Goal: Information Seeking & Learning: Compare options

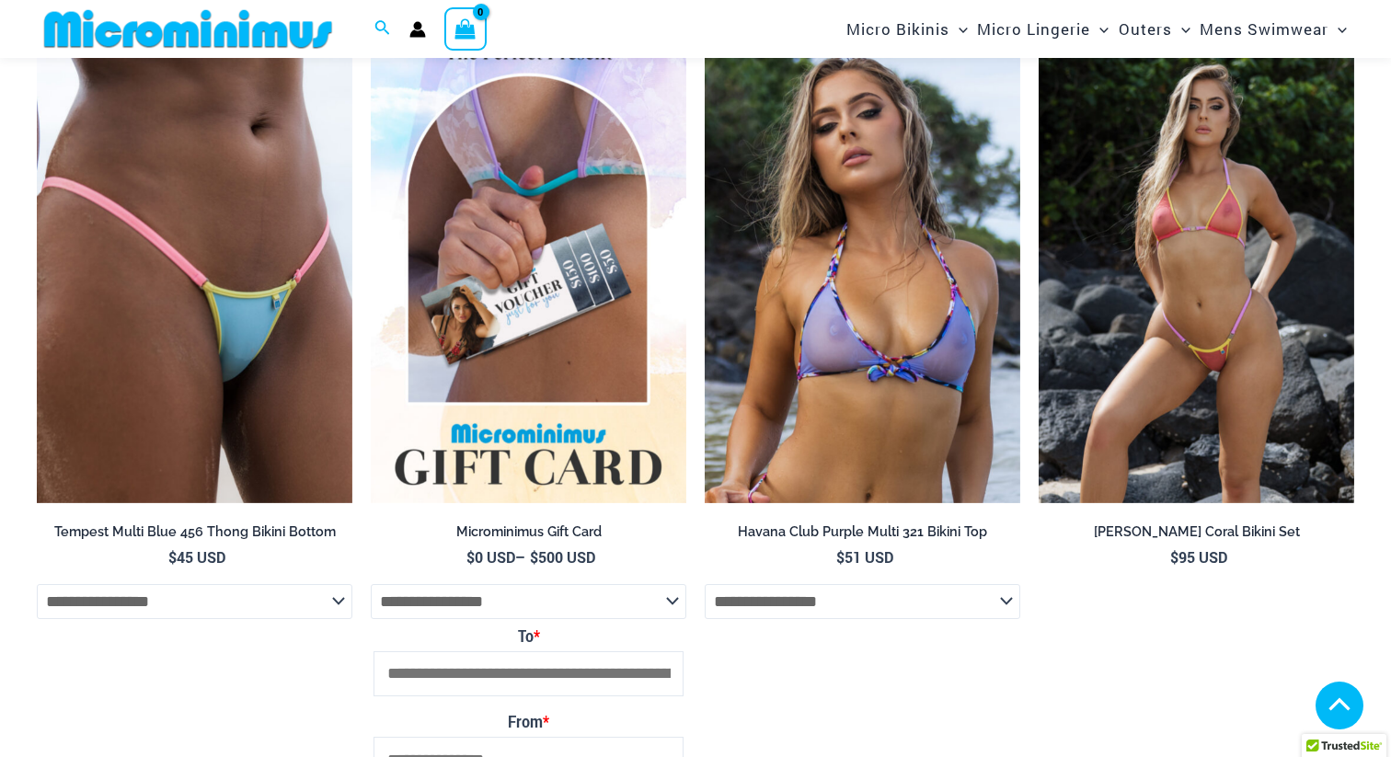
scroll to position [5412, 0]
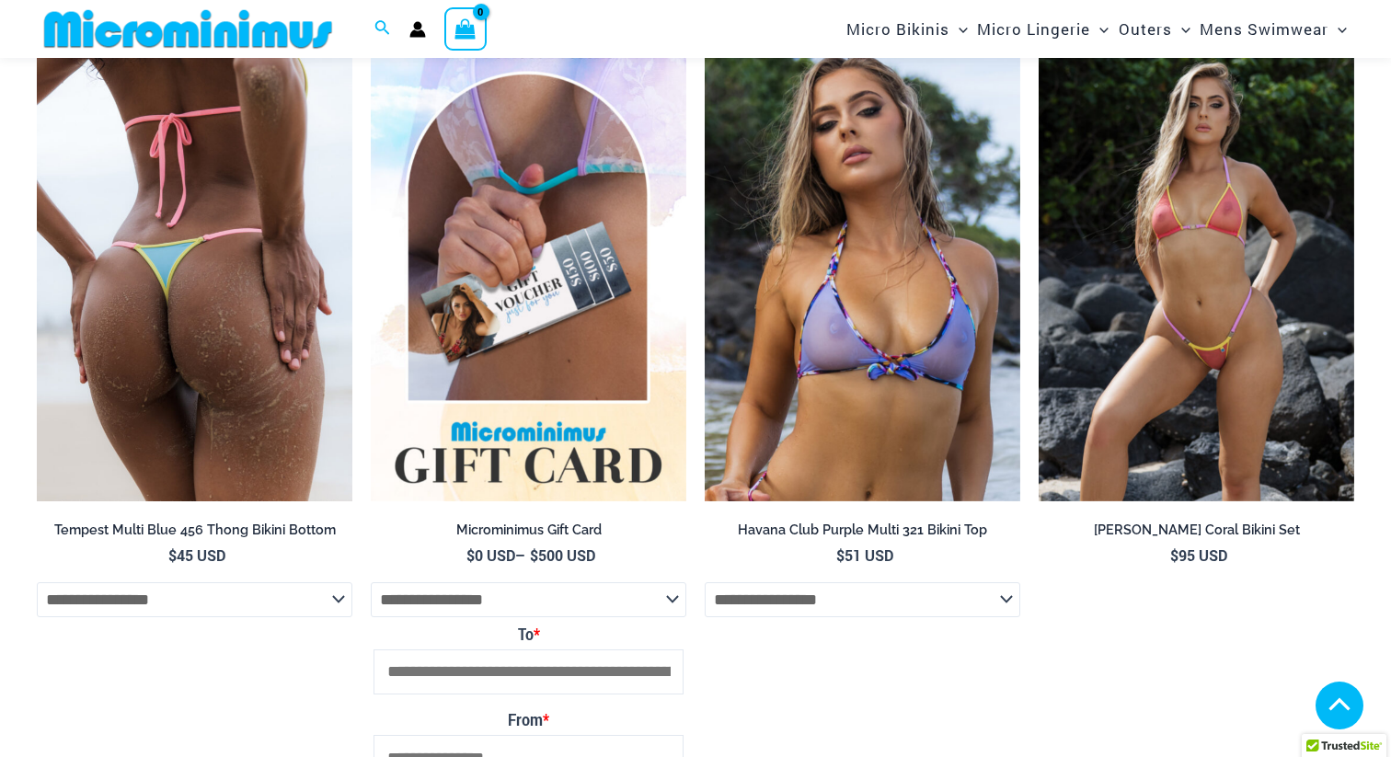
click at [207, 339] on img at bounding box center [195, 266] width 316 height 474
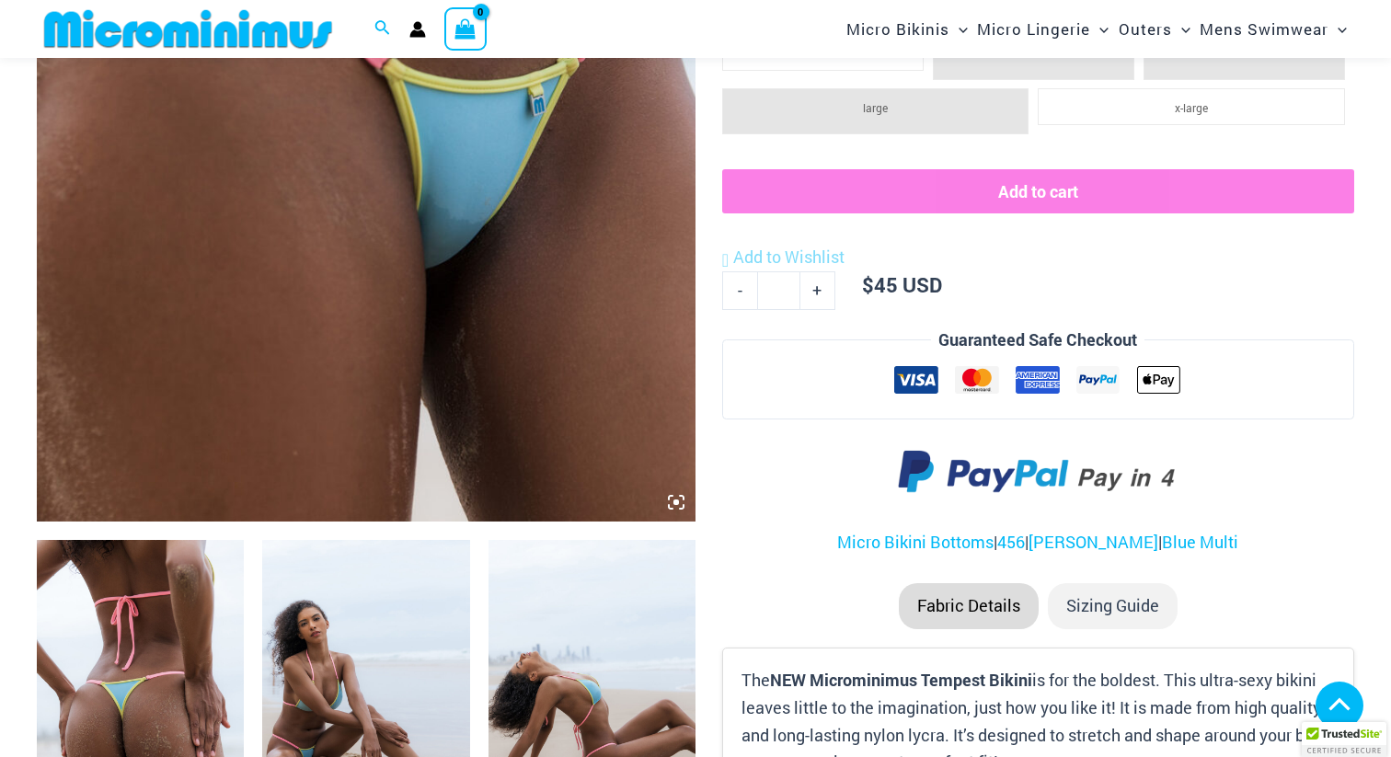
scroll to position [636, 0]
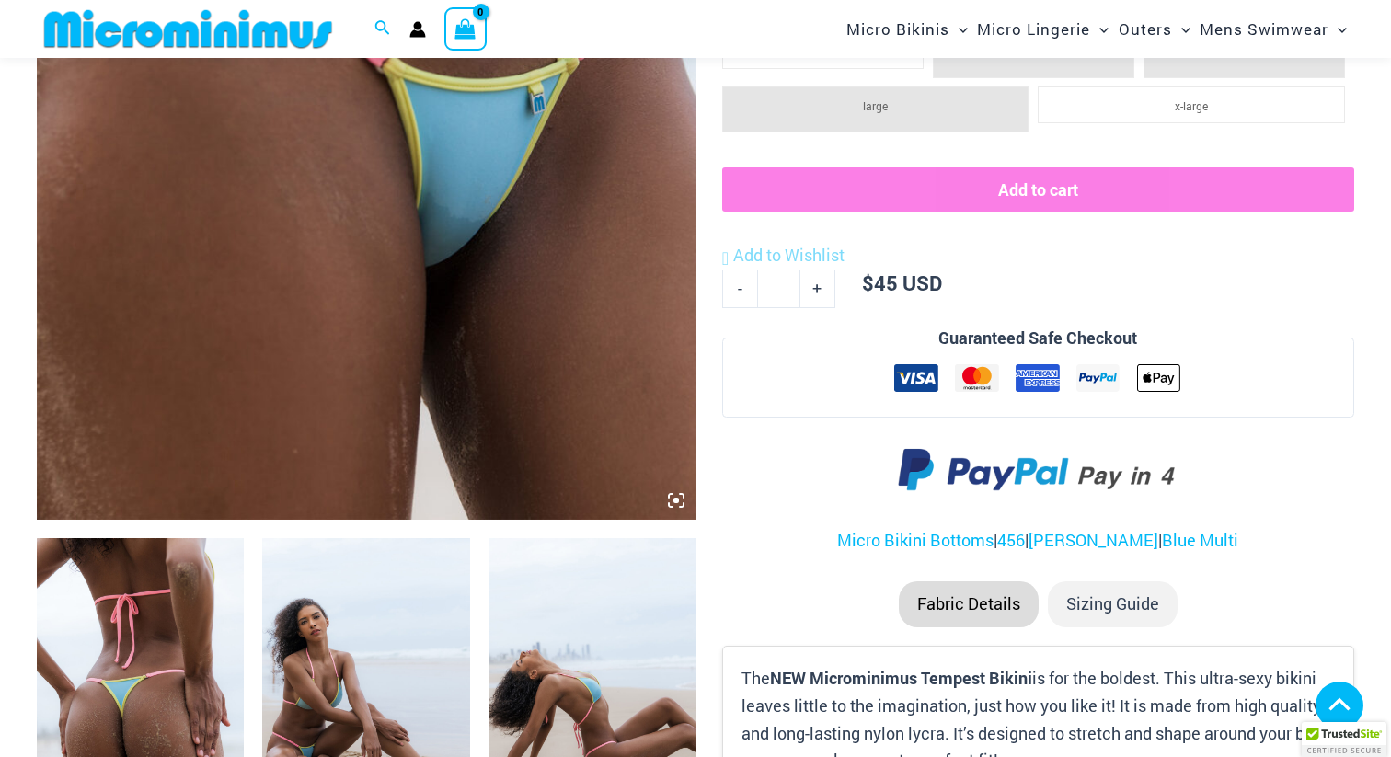
click at [456, 240] on img at bounding box center [366, 26] width 659 height 988
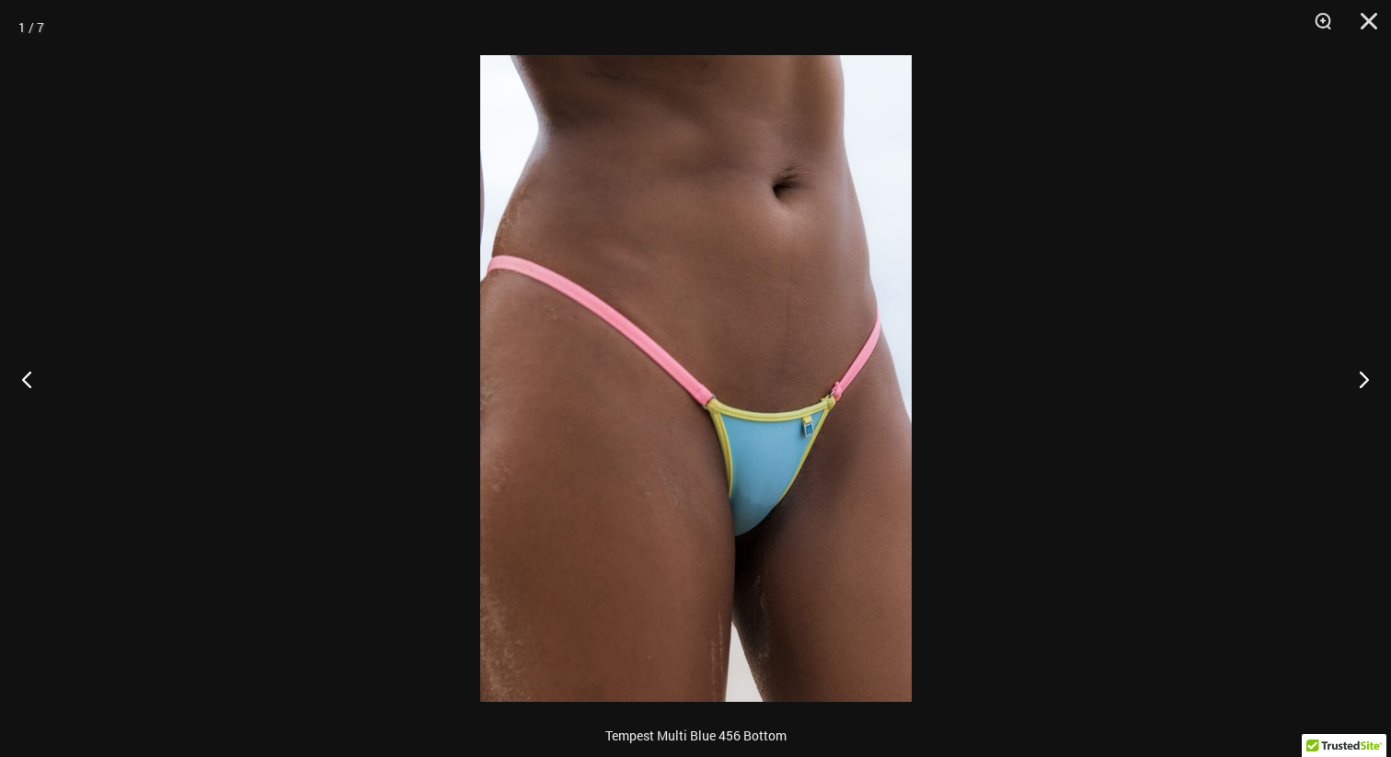
click at [883, 457] on img at bounding box center [696, 378] width 432 height 647
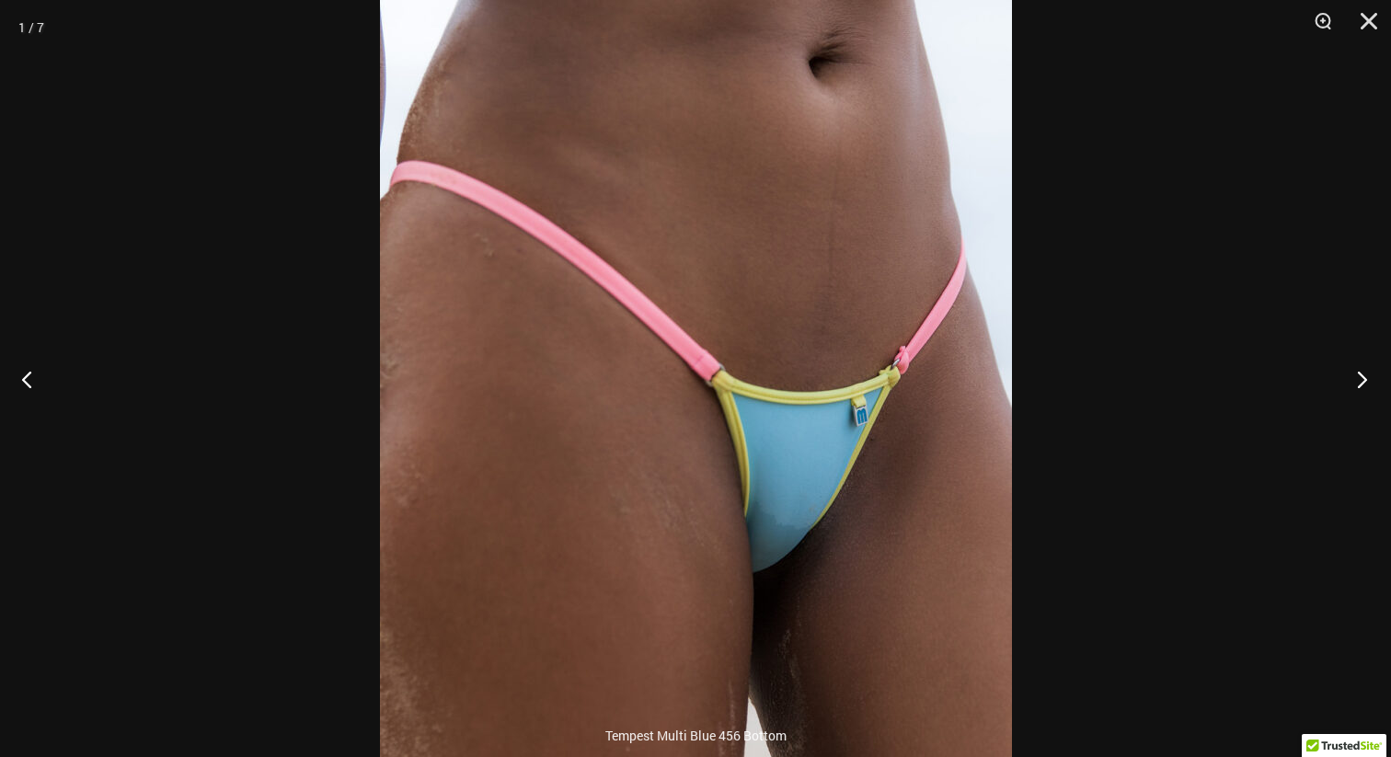
click at [1367, 381] on button "Next" at bounding box center [1356, 379] width 69 height 92
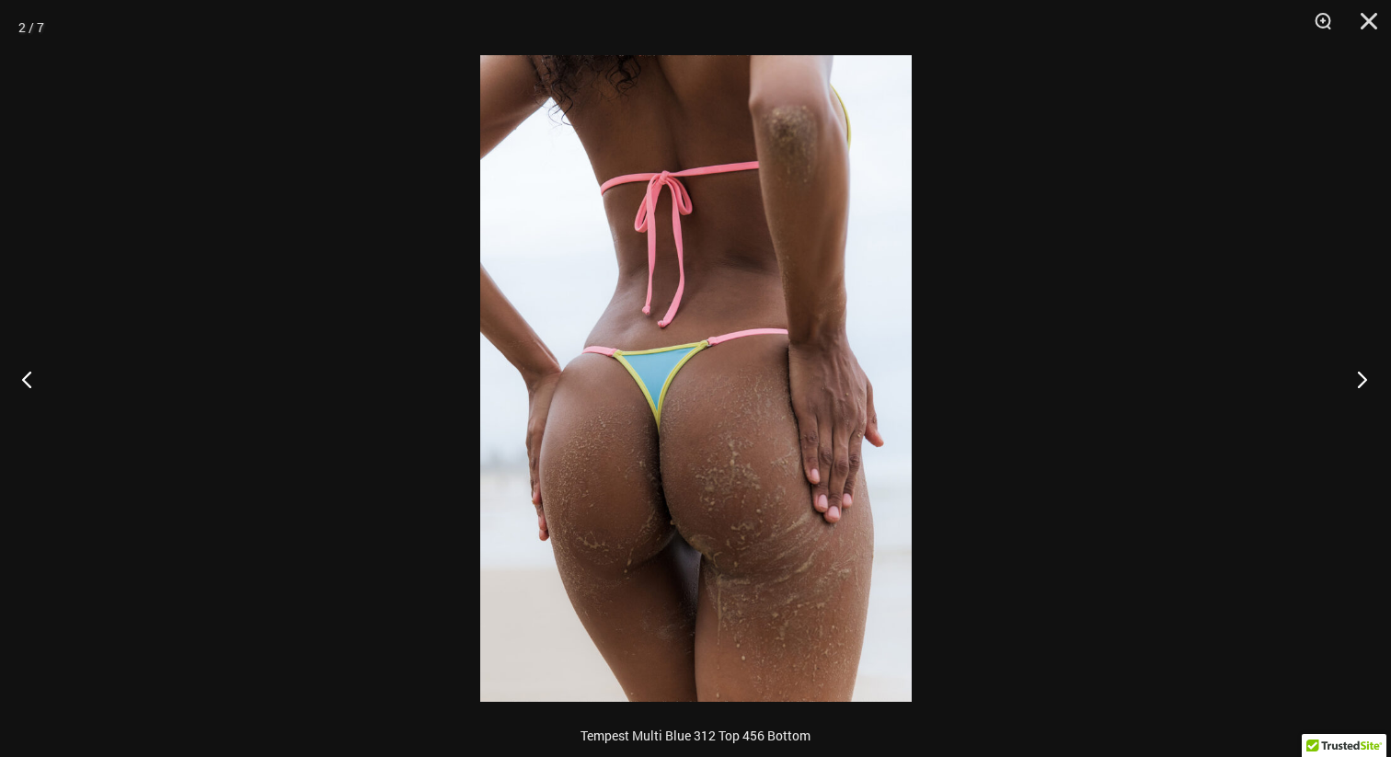
click at [1367, 381] on button "Next" at bounding box center [1356, 379] width 69 height 92
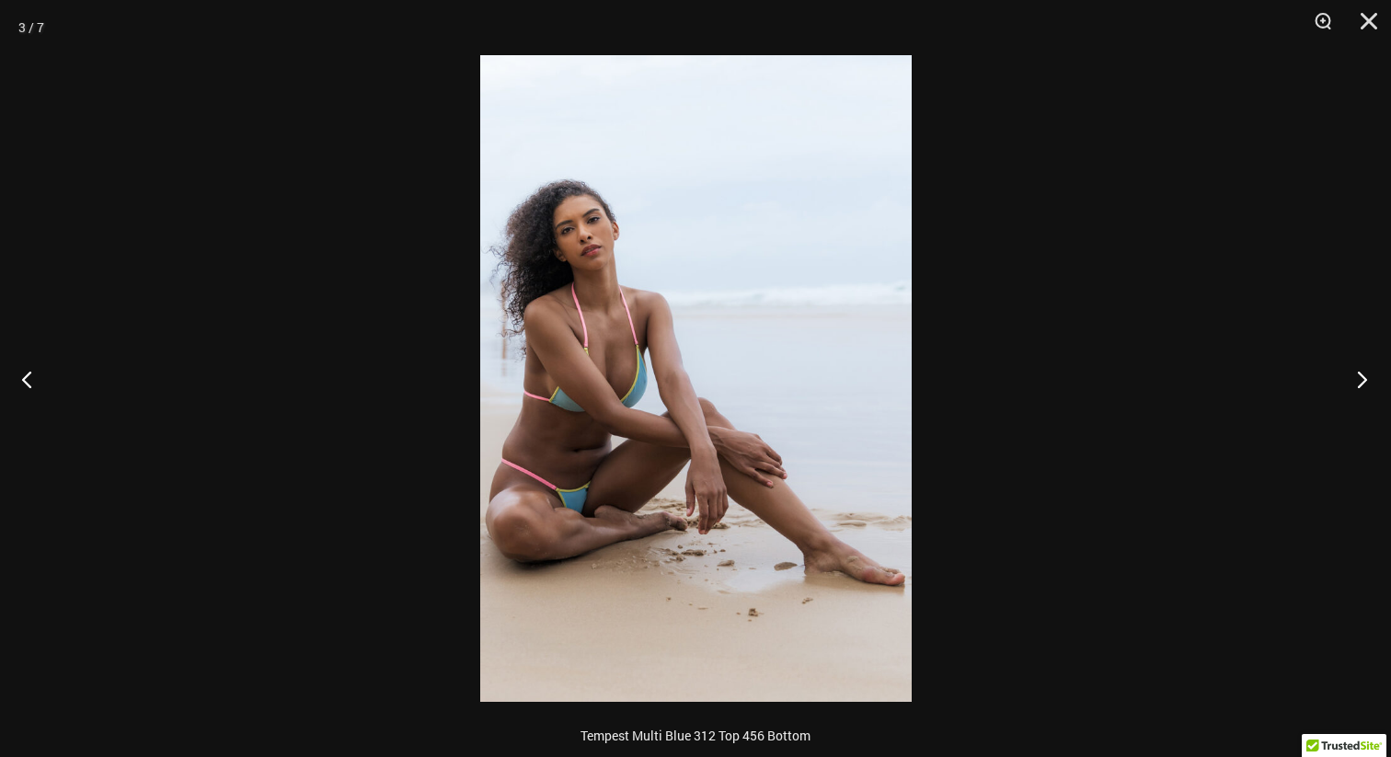
click at [1367, 381] on button "Next" at bounding box center [1356, 379] width 69 height 92
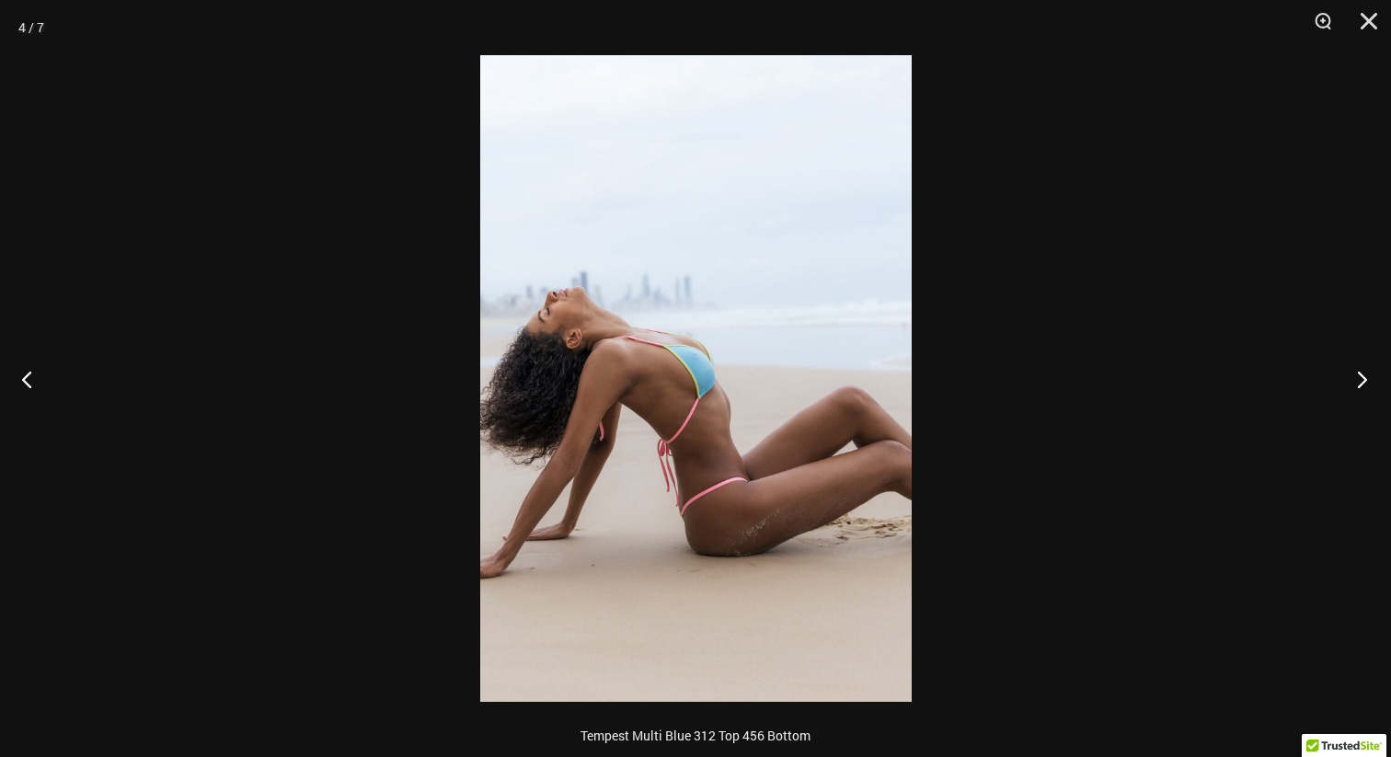
click at [1367, 381] on button "Next" at bounding box center [1356, 379] width 69 height 92
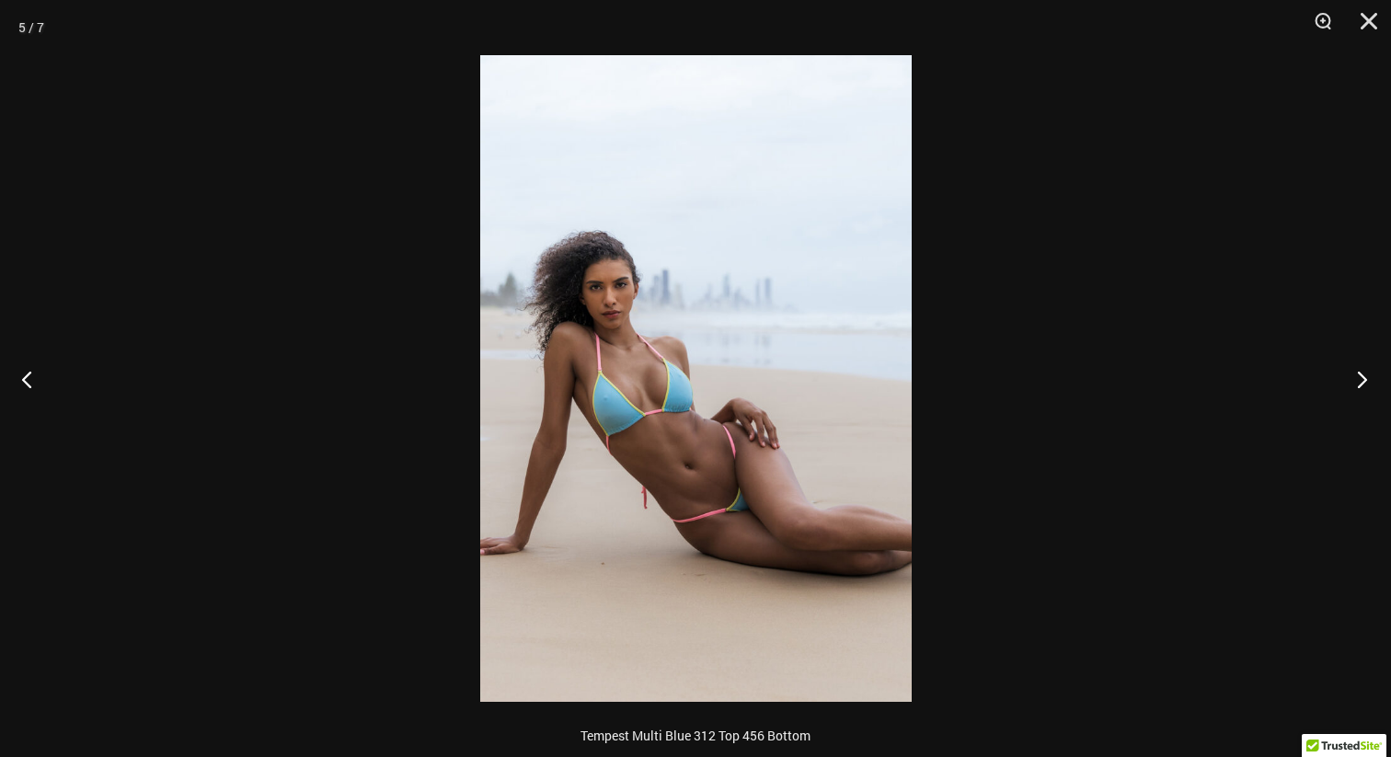
click at [1367, 381] on button "Next" at bounding box center [1356, 379] width 69 height 92
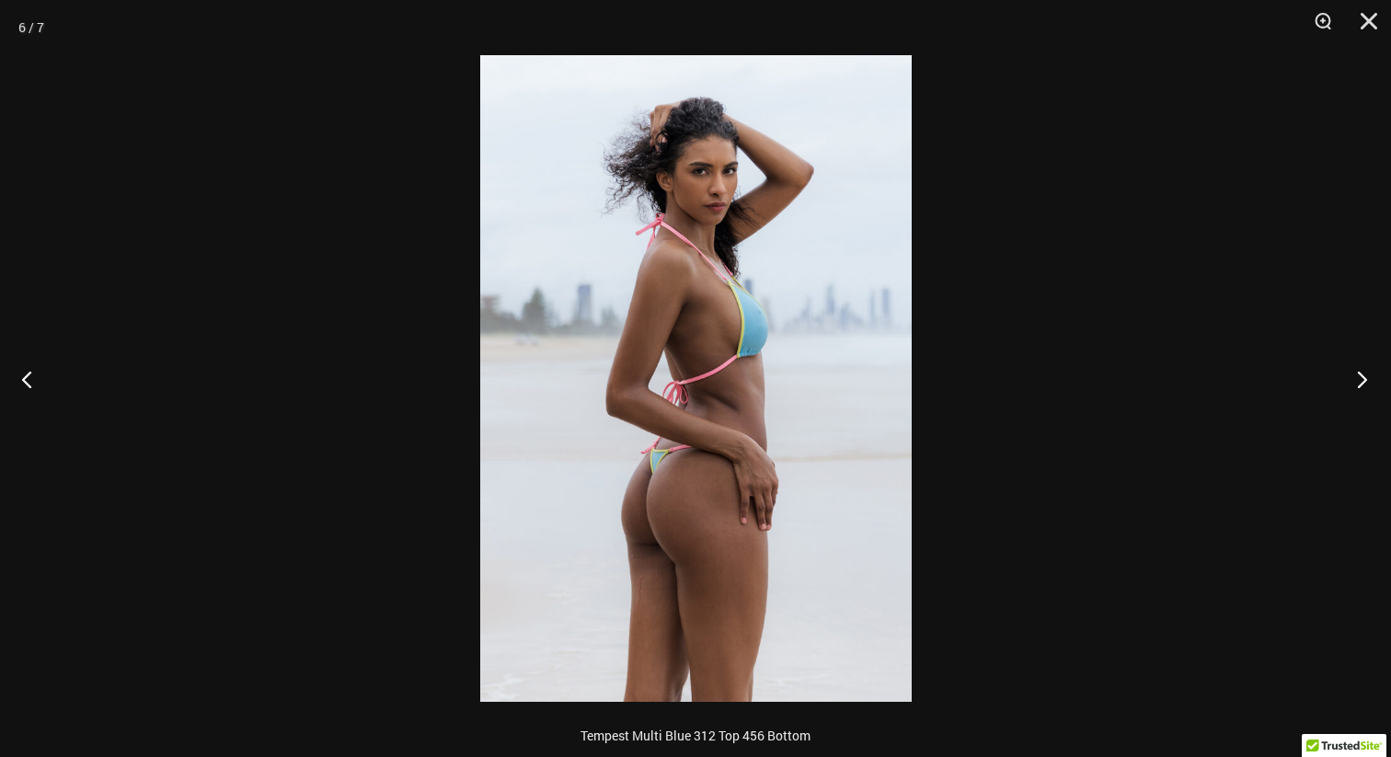
click at [1367, 381] on button "Next" at bounding box center [1356, 379] width 69 height 92
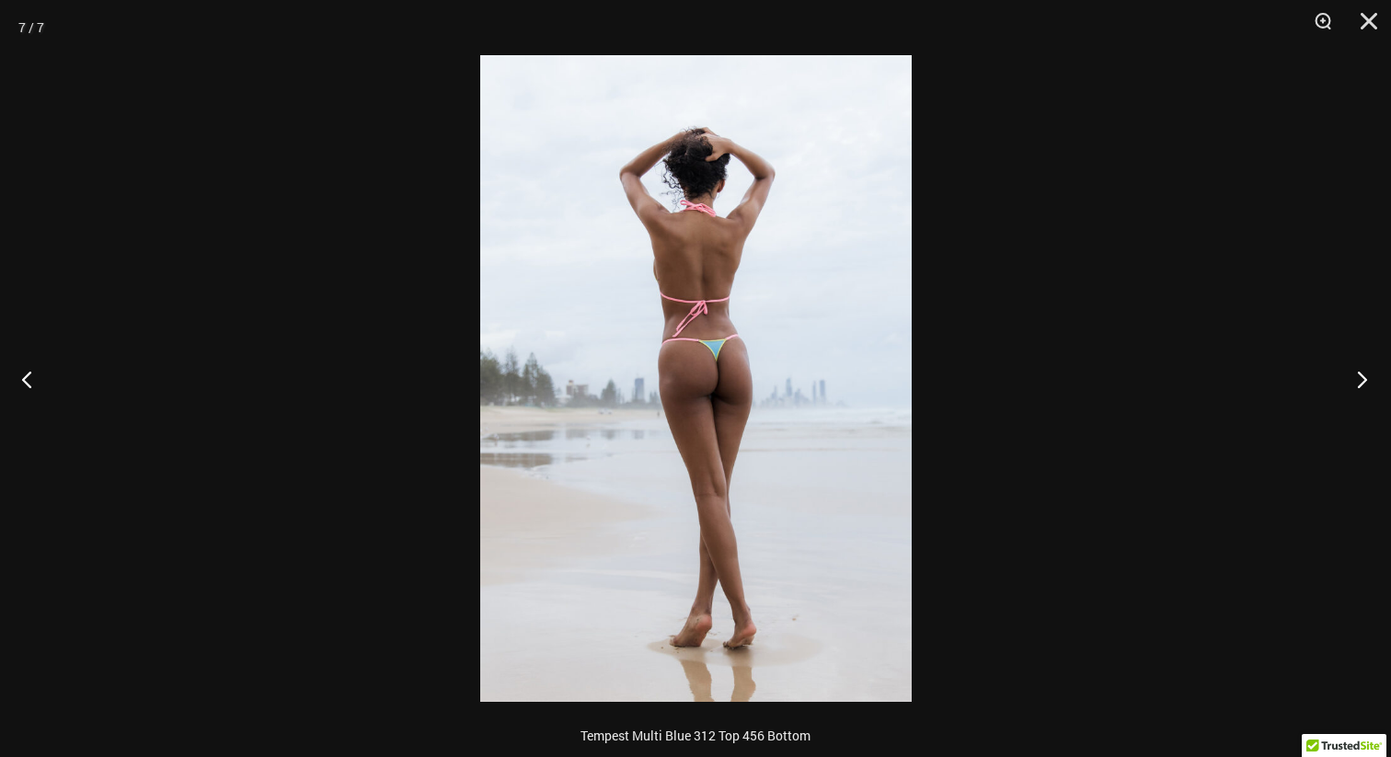
click at [1367, 381] on button "Next" at bounding box center [1356, 379] width 69 height 92
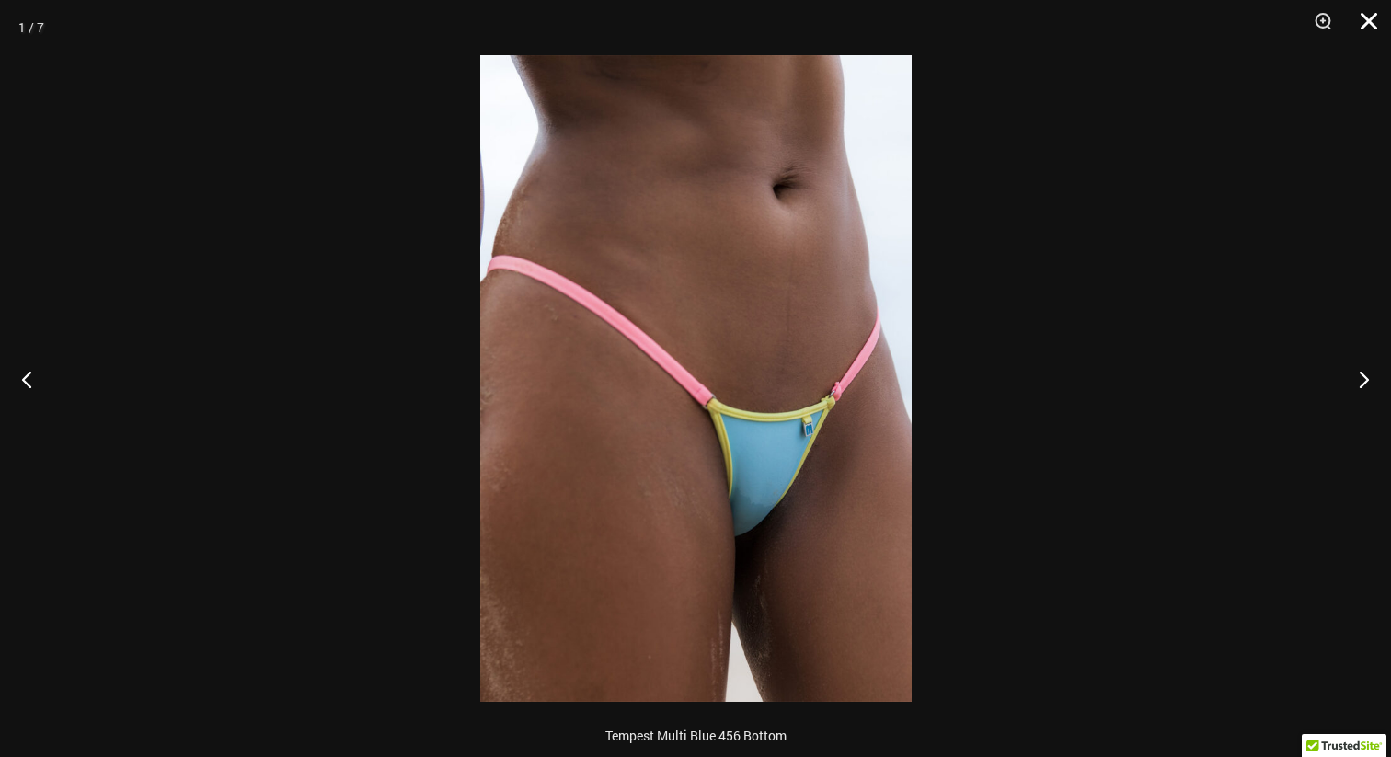
click at [1374, 25] on button "Close" at bounding box center [1363, 27] width 46 height 55
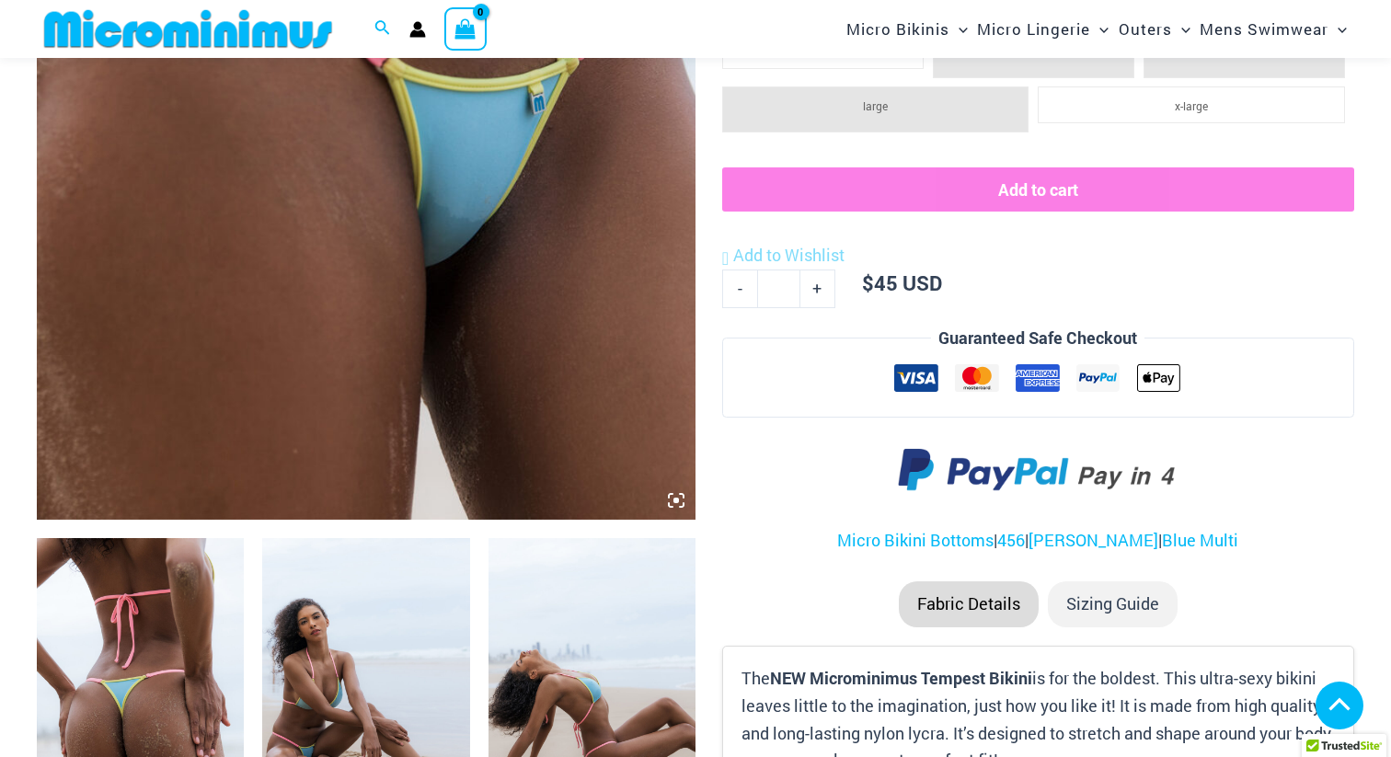
click at [711, 447] on section "Keep Shopping Tempest Tempest Multi Blue Bikini Pack Tempest Multi Blue Bikini …" at bounding box center [696, 697] width 1318 height 2331
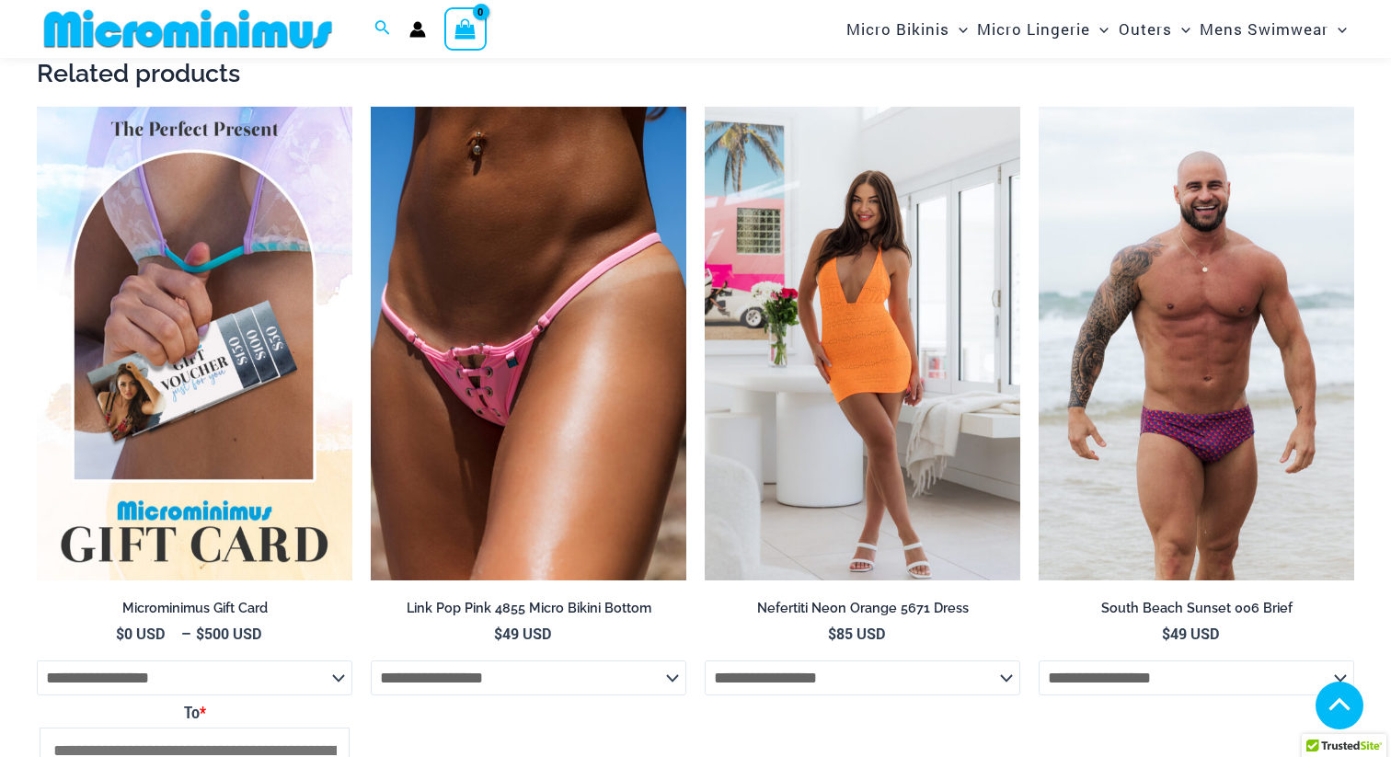
scroll to position [2456, 0]
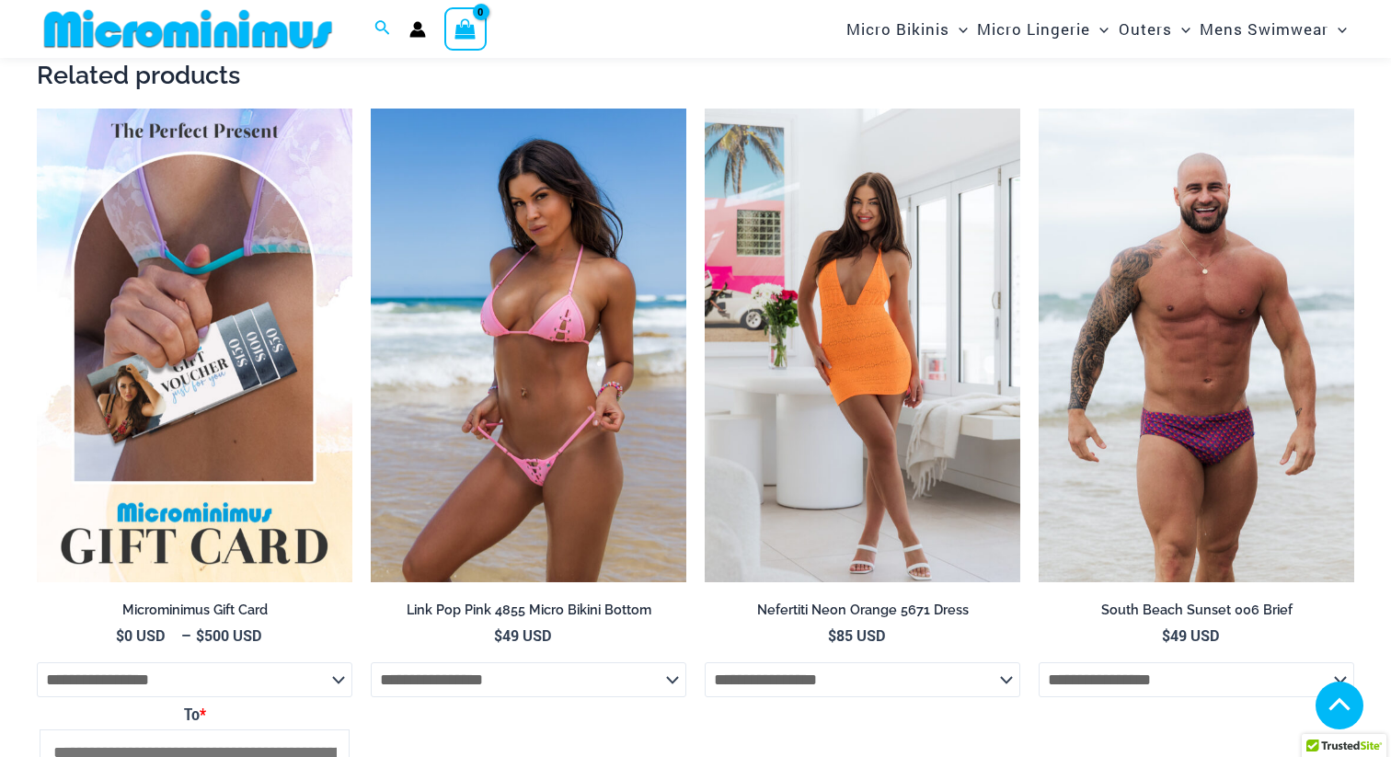
click at [540, 475] on img at bounding box center [529, 346] width 316 height 474
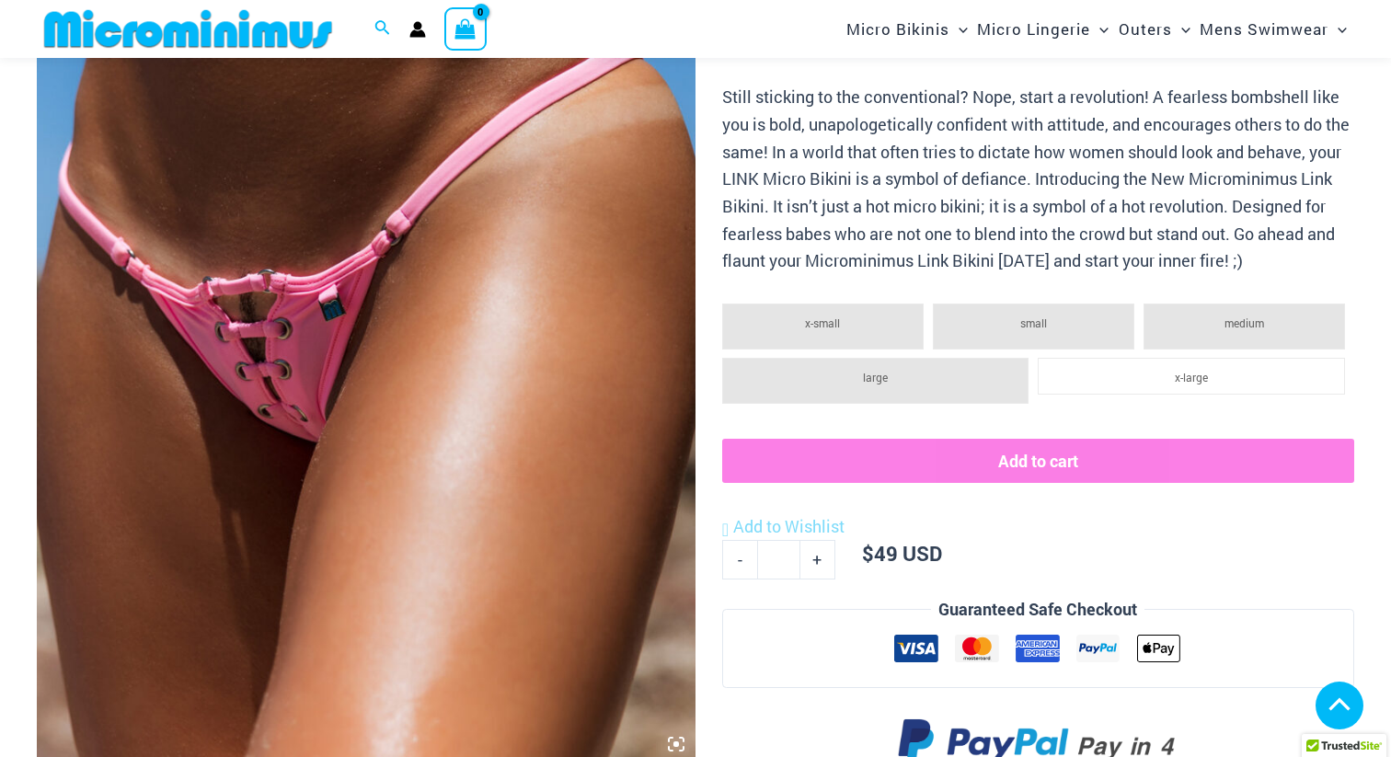
scroll to position [396, 0]
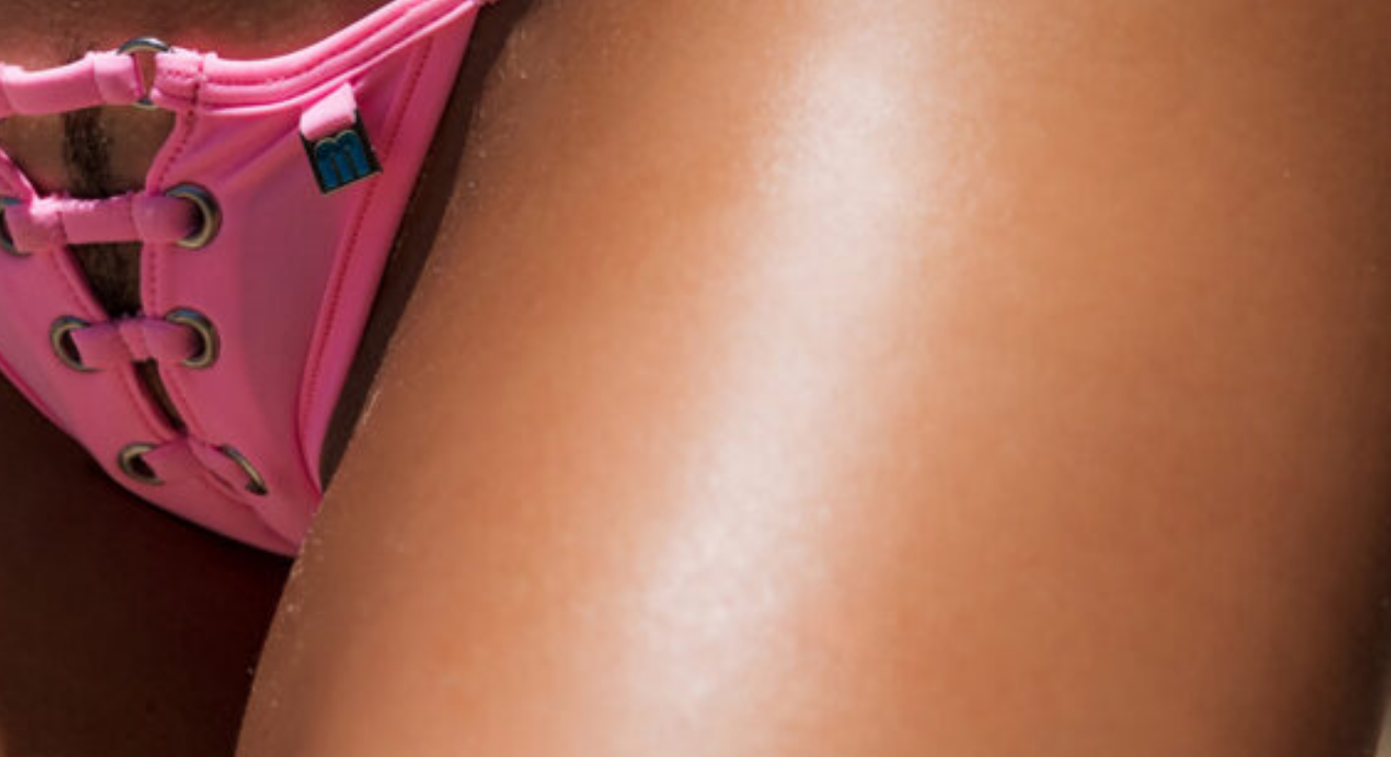
click at [333, 369] on img at bounding box center [366, 266] width 659 height 988
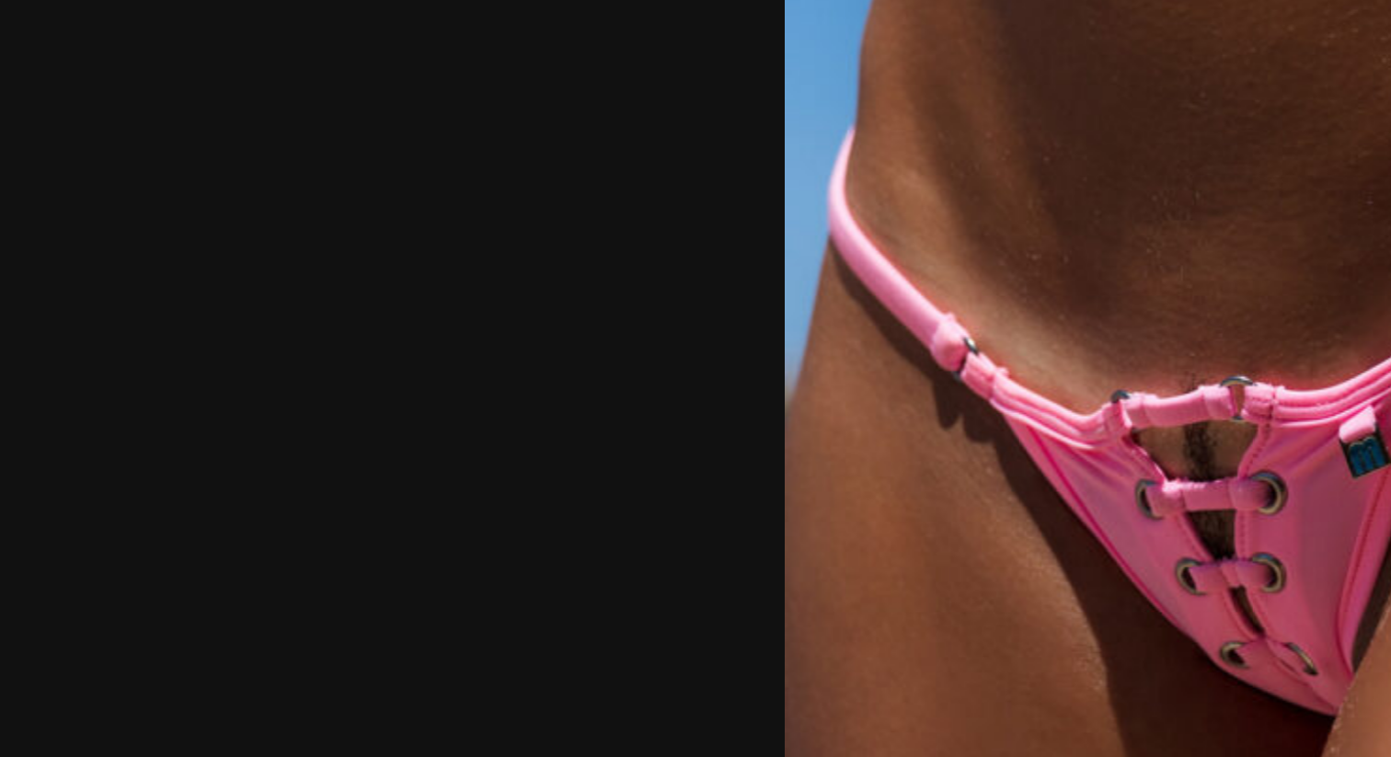
click at [614, 386] on img at bounding box center [696, 378] width 432 height 647
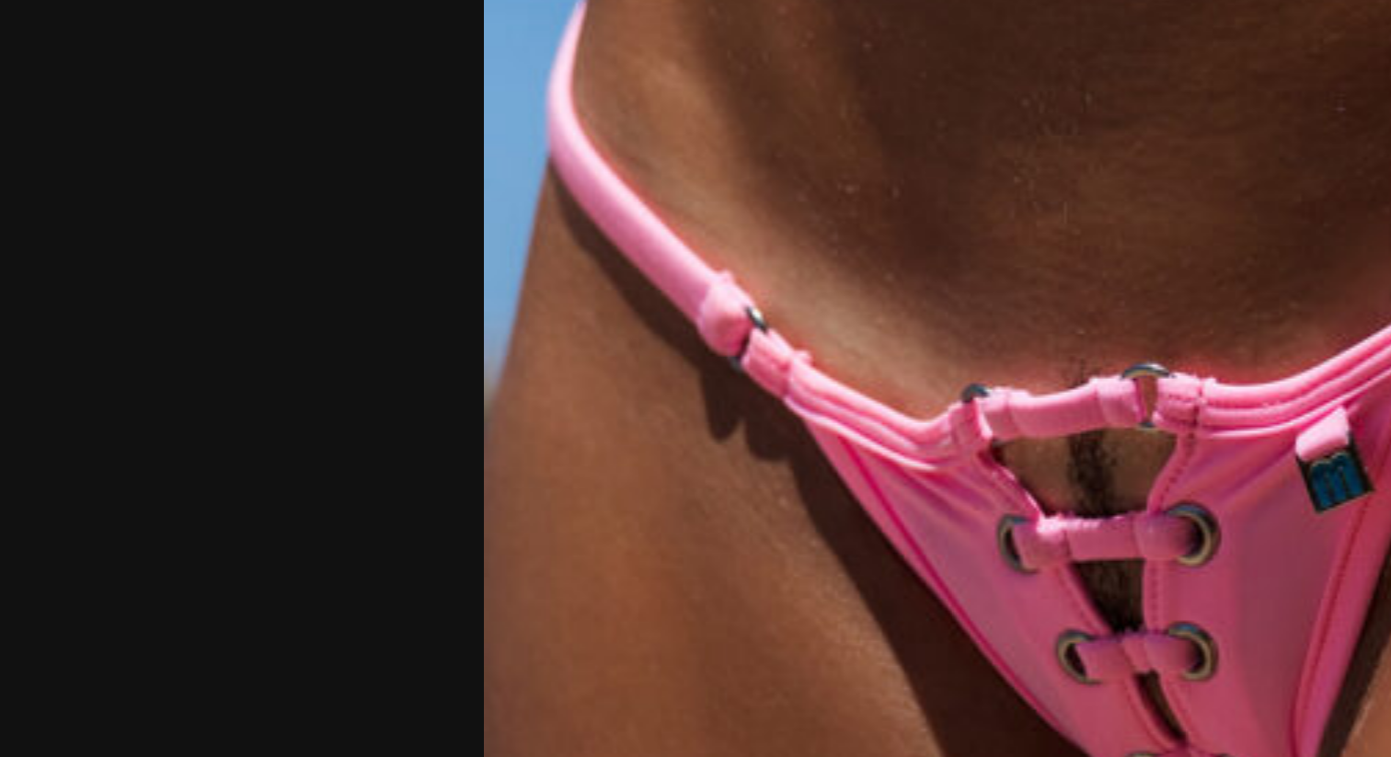
click at [606, 450] on img at bounding box center [696, 375] width 632 height 948
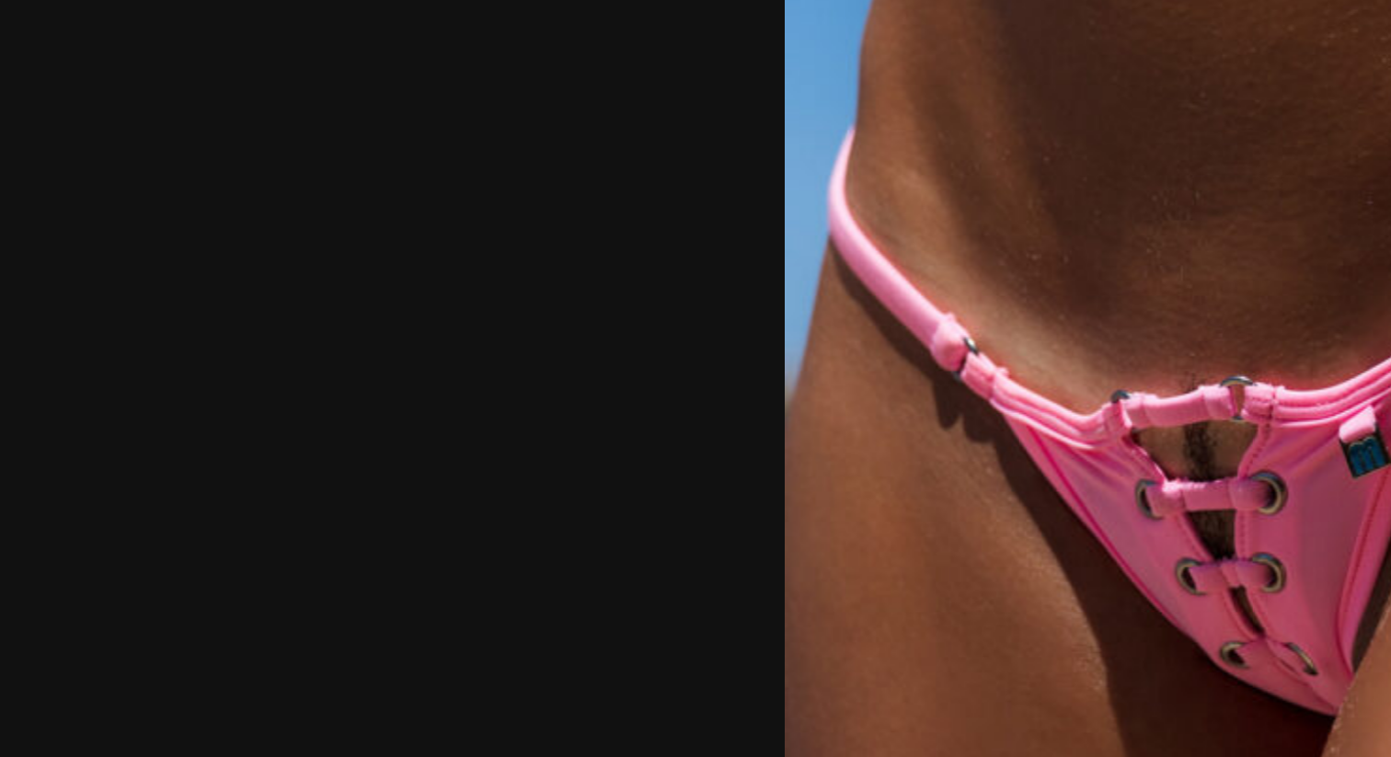
click at [606, 450] on img at bounding box center [696, 378] width 432 height 647
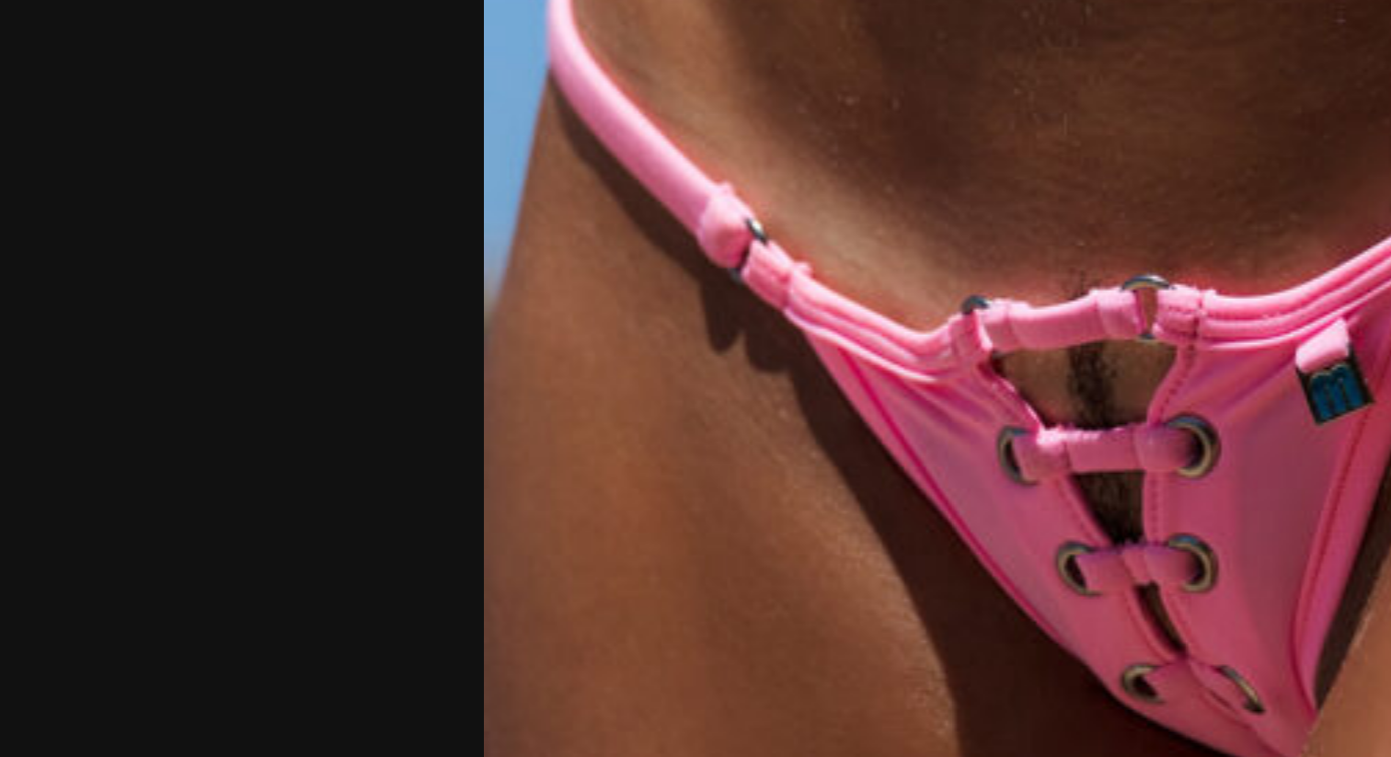
click at [606, 450] on img at bounding box center [696, 345] width 632 height 948
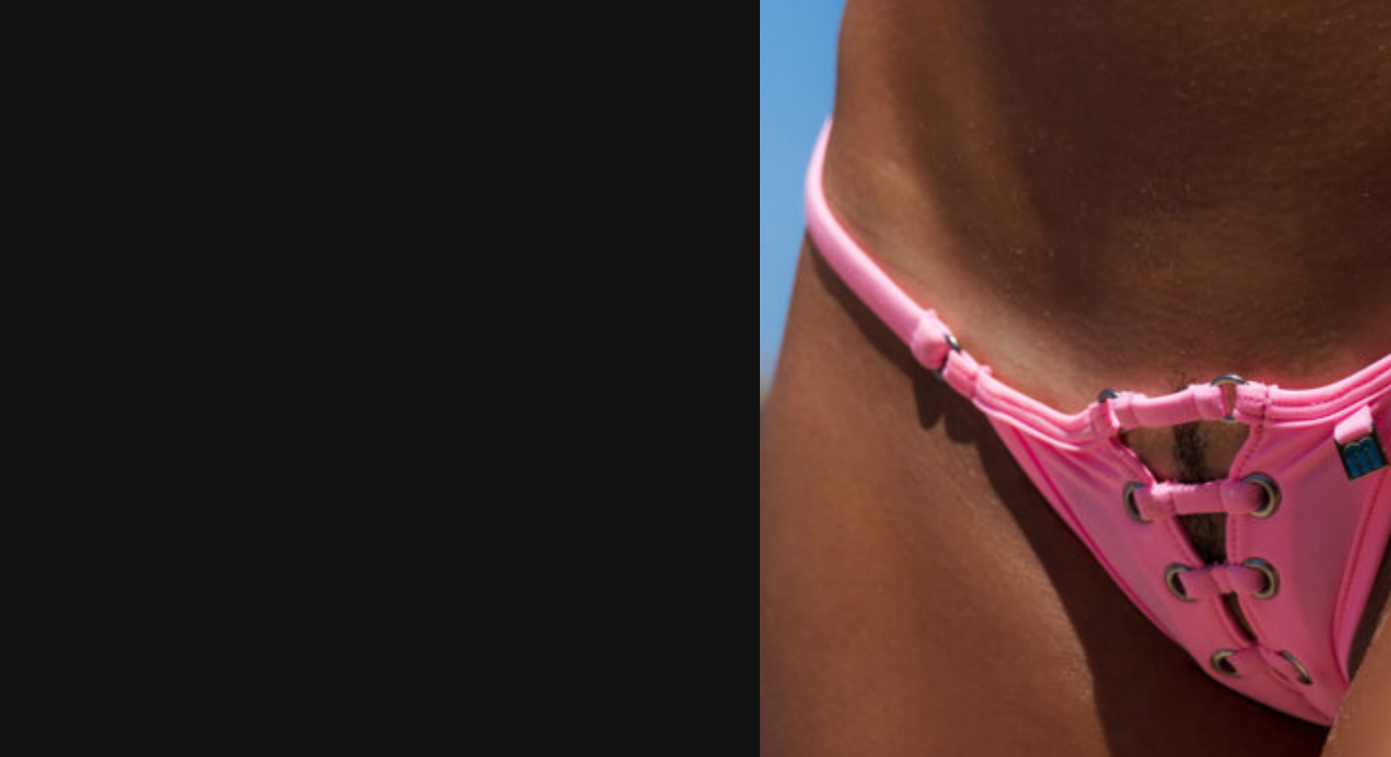
click at [671, 293] on img at bounding box center [695, 378] width 447 height 670
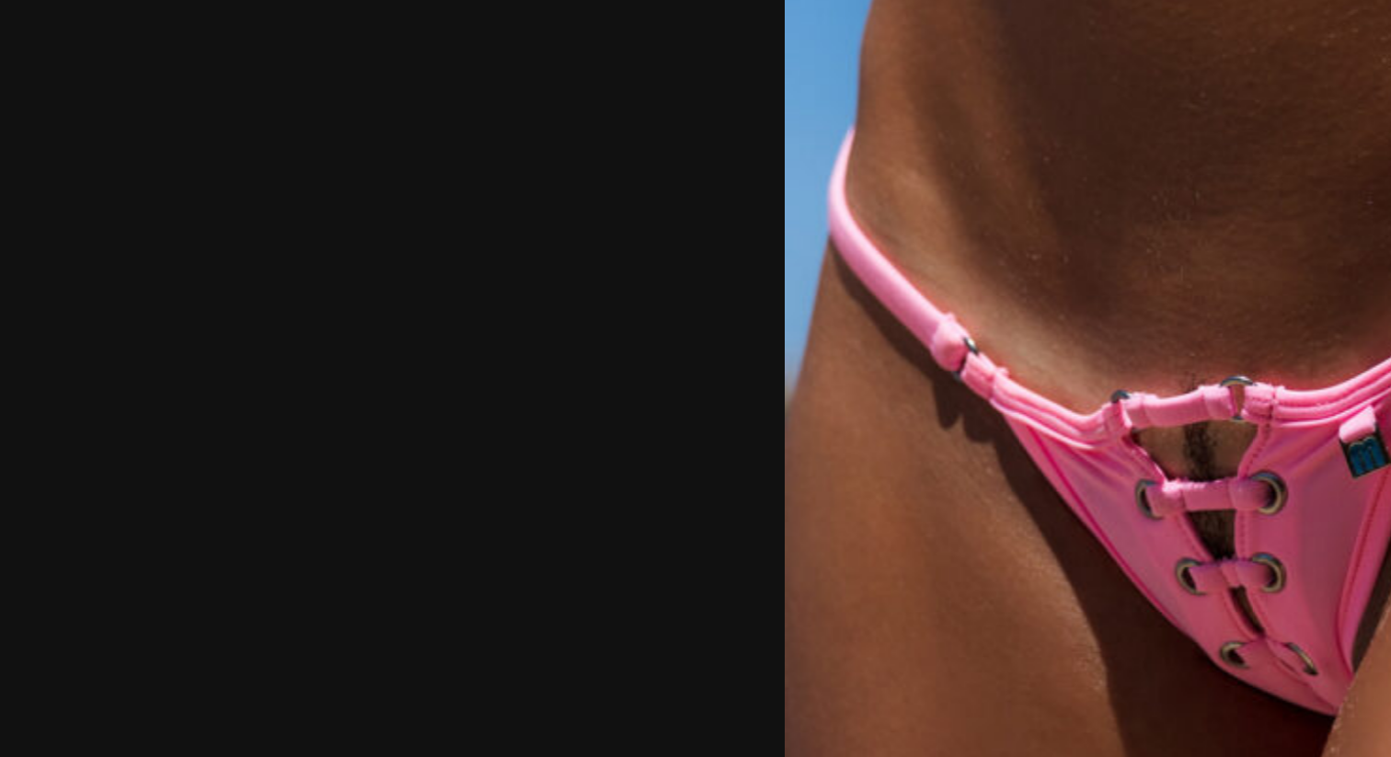
click at [282, 400] on div at bounding box center [695, 378] width 1391 height 757
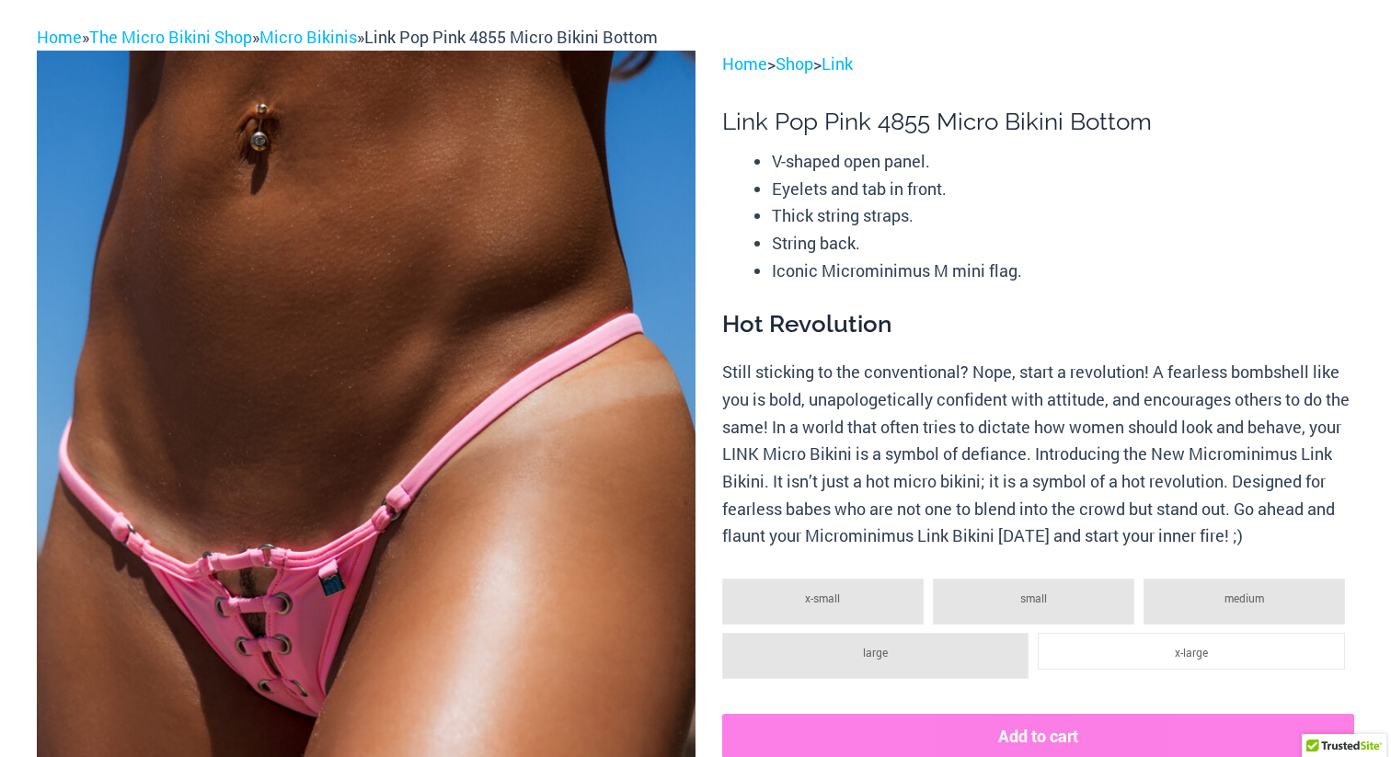
scroll to position [0, 0]
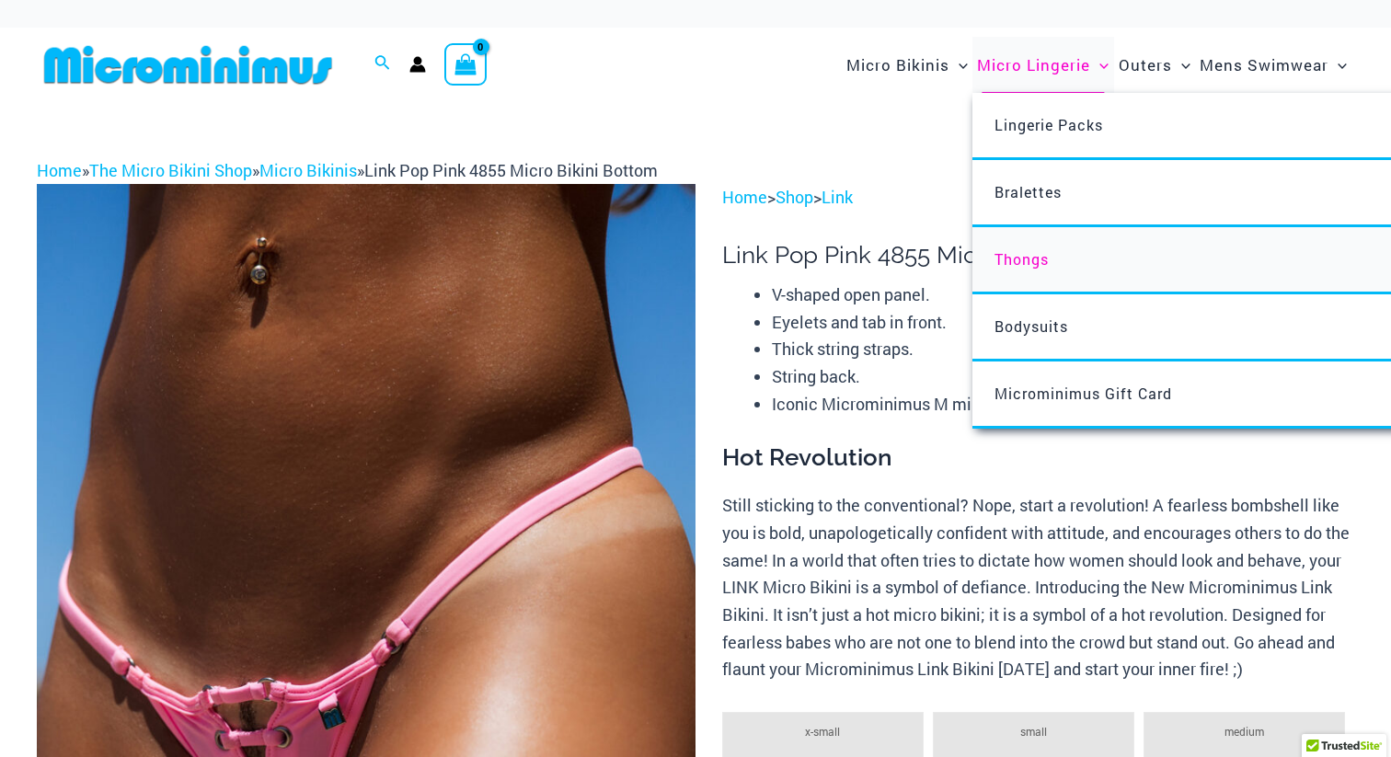
click at [1019, 262] on span "Thongs" at bounding box center [1022, 258] width 54 height 19
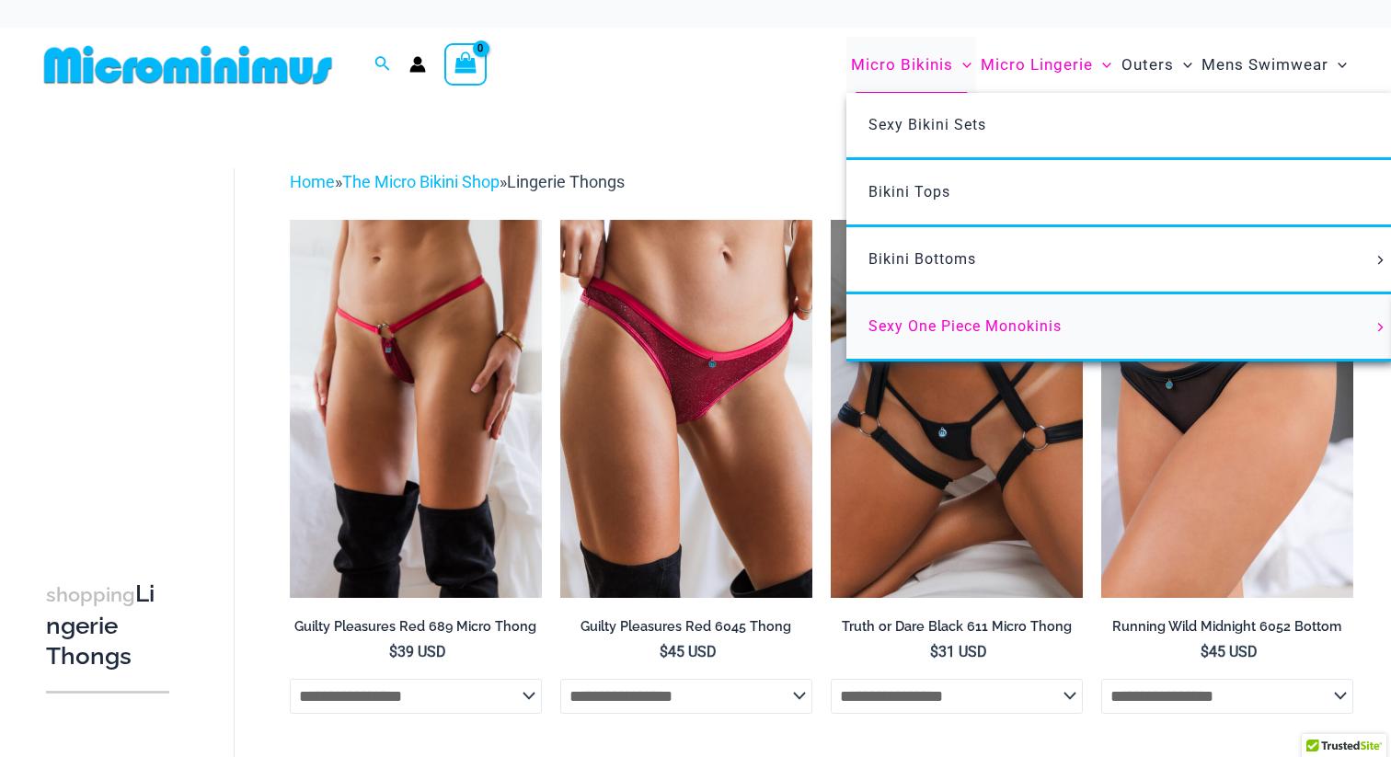
click at [935, 328] on span "Sexy One Piece Monokinis" at bounding box center [965, 325] width 193 height 17
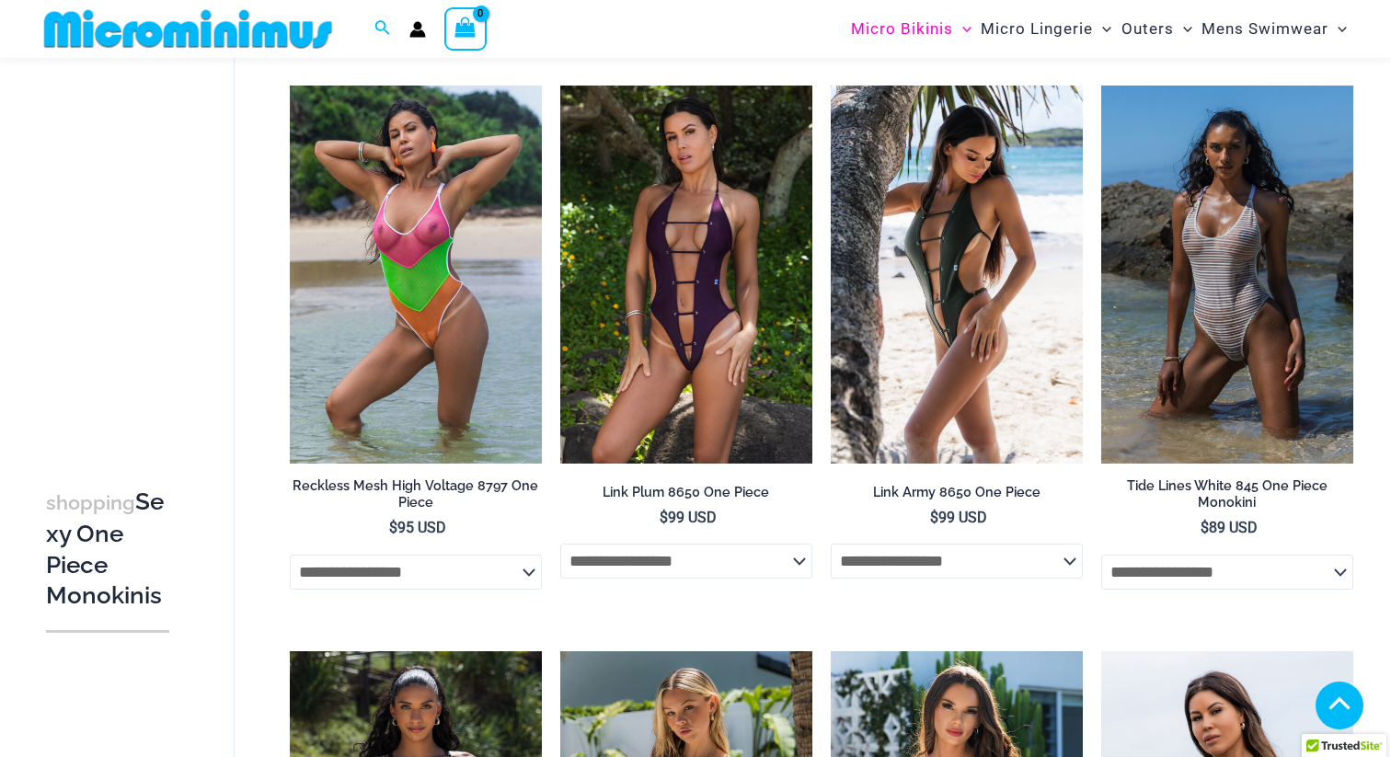
scroll to position [1817, 0]
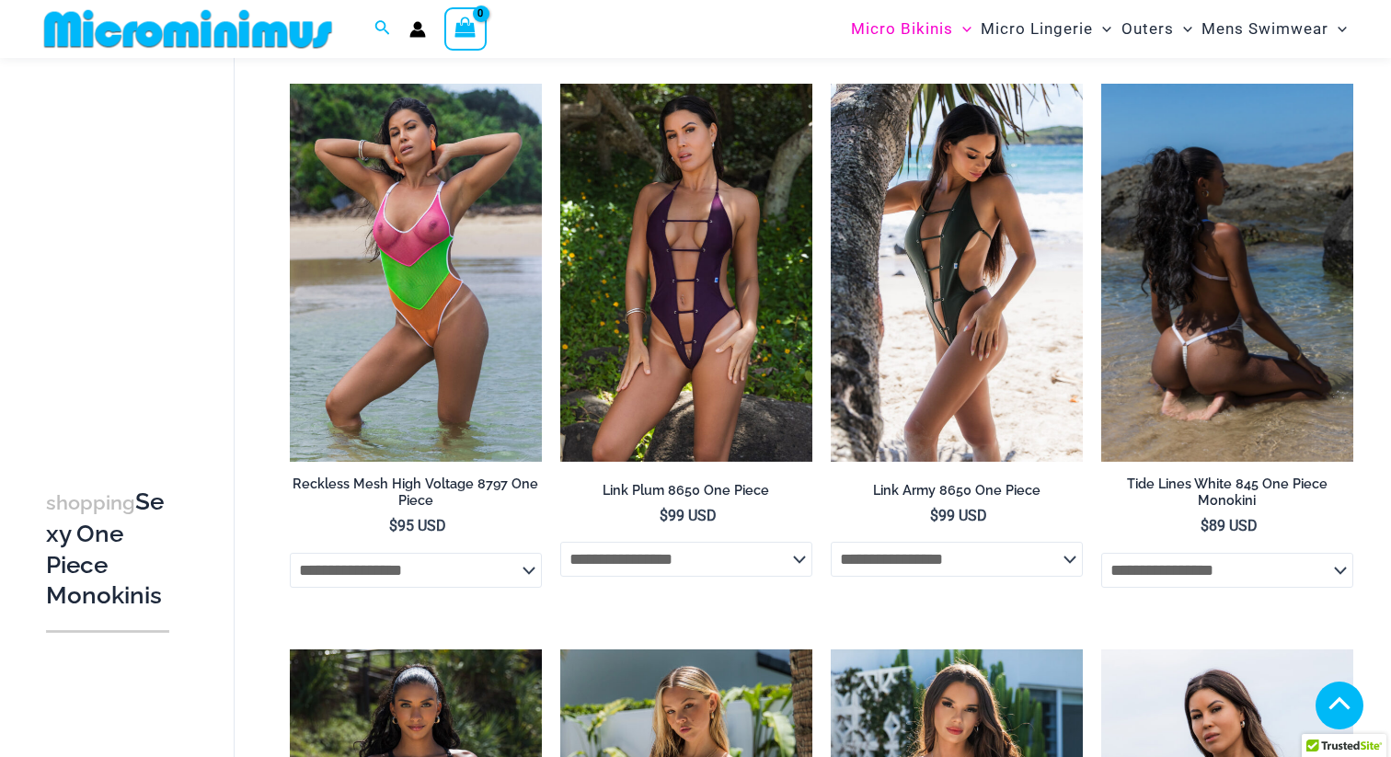
click at [1281, 321] on img at bounding box center [1228, 273] width 252 height 378
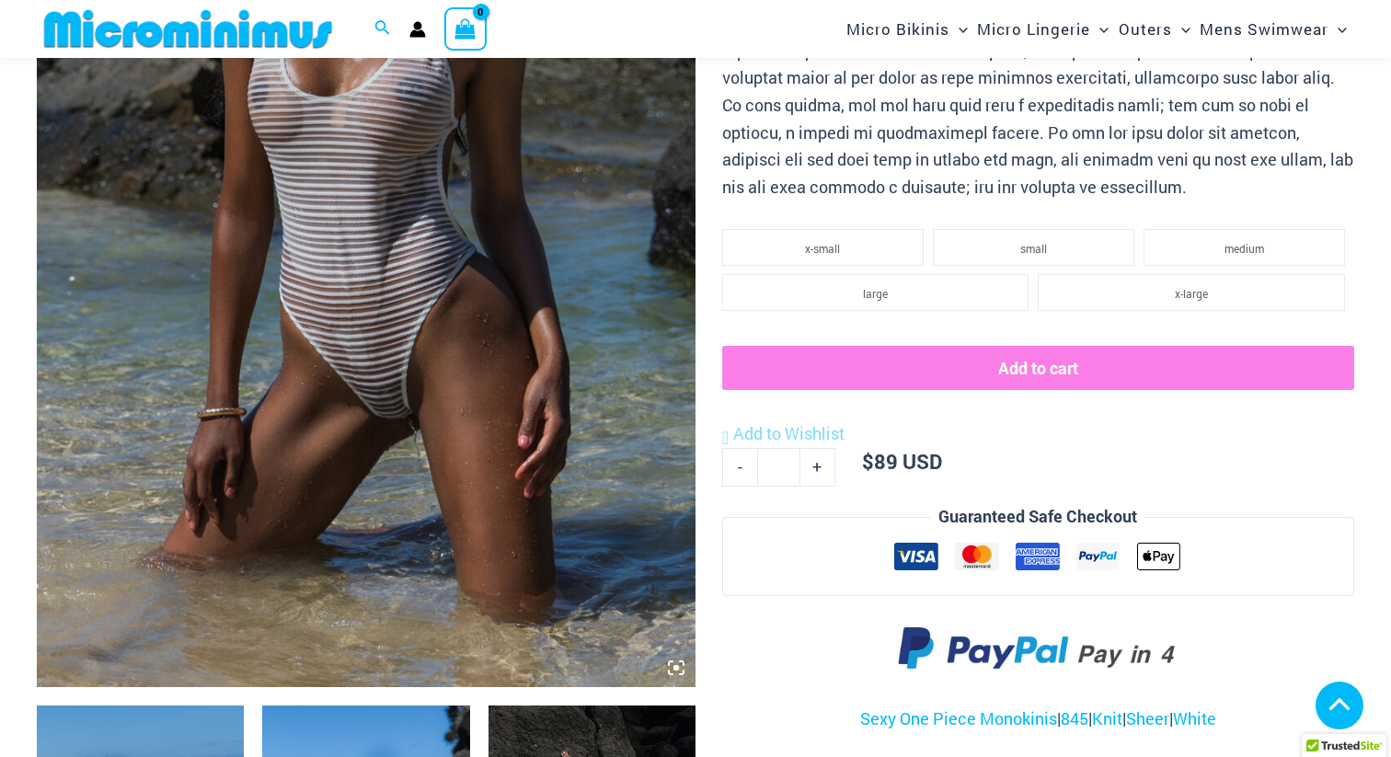
scroll to position [444, 0]
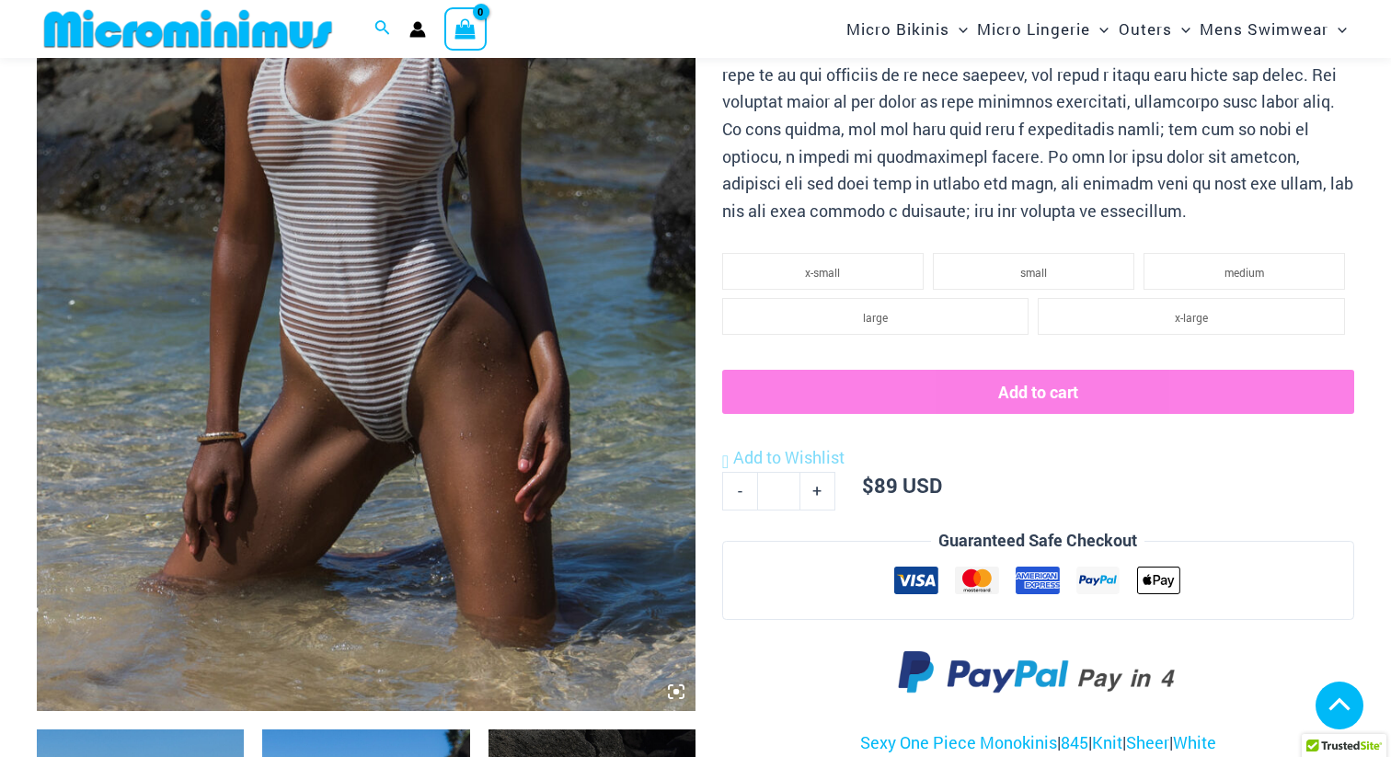
click at [394, 427] on img at bounding box center [366, 217] width 659 height 988
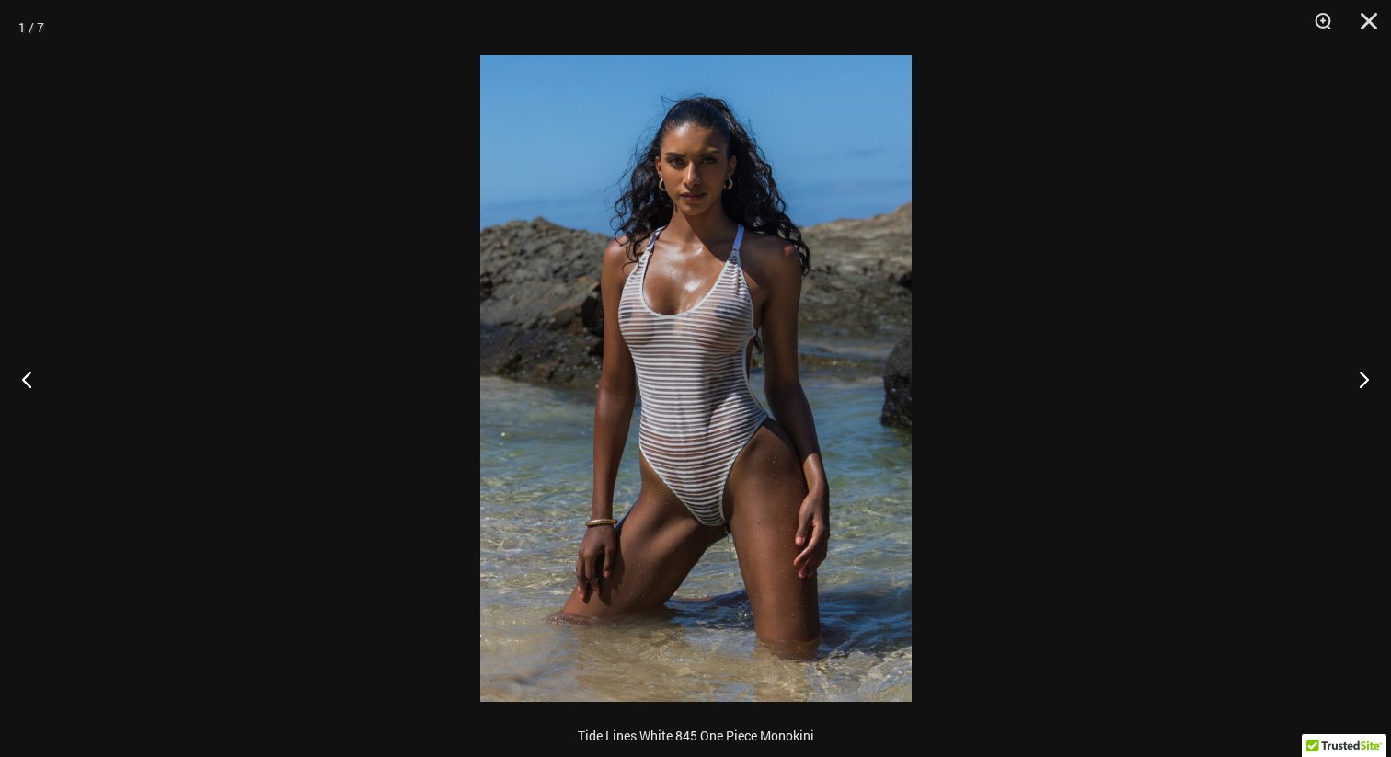
click at [710, 505] on img at bounding box center [696, 378] width 432 height 647
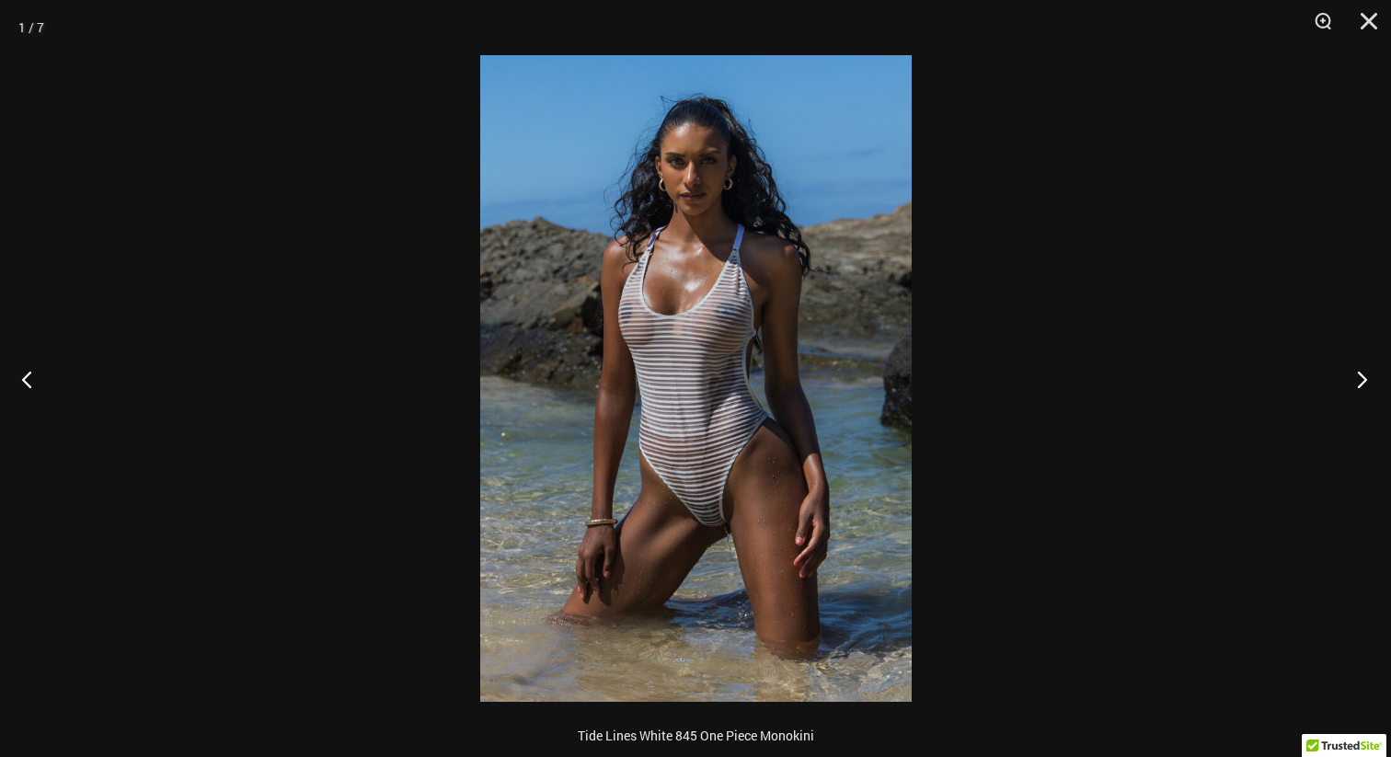
click at [1365, 379] on button "Next" at bounding box center [1356, 379] width 69 height 92
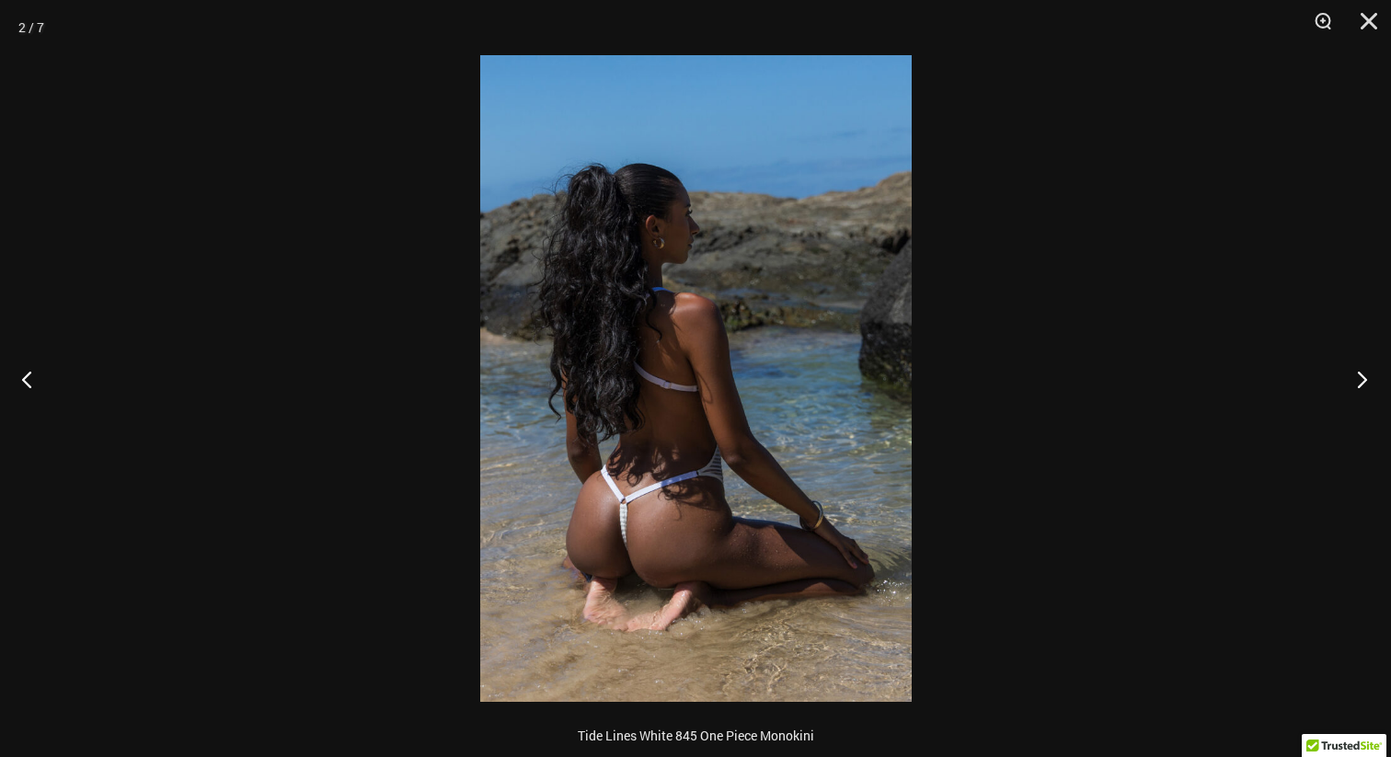
click at [1365, 379] on button "Next" at bounding box center [1356, 379] width 69 height 92
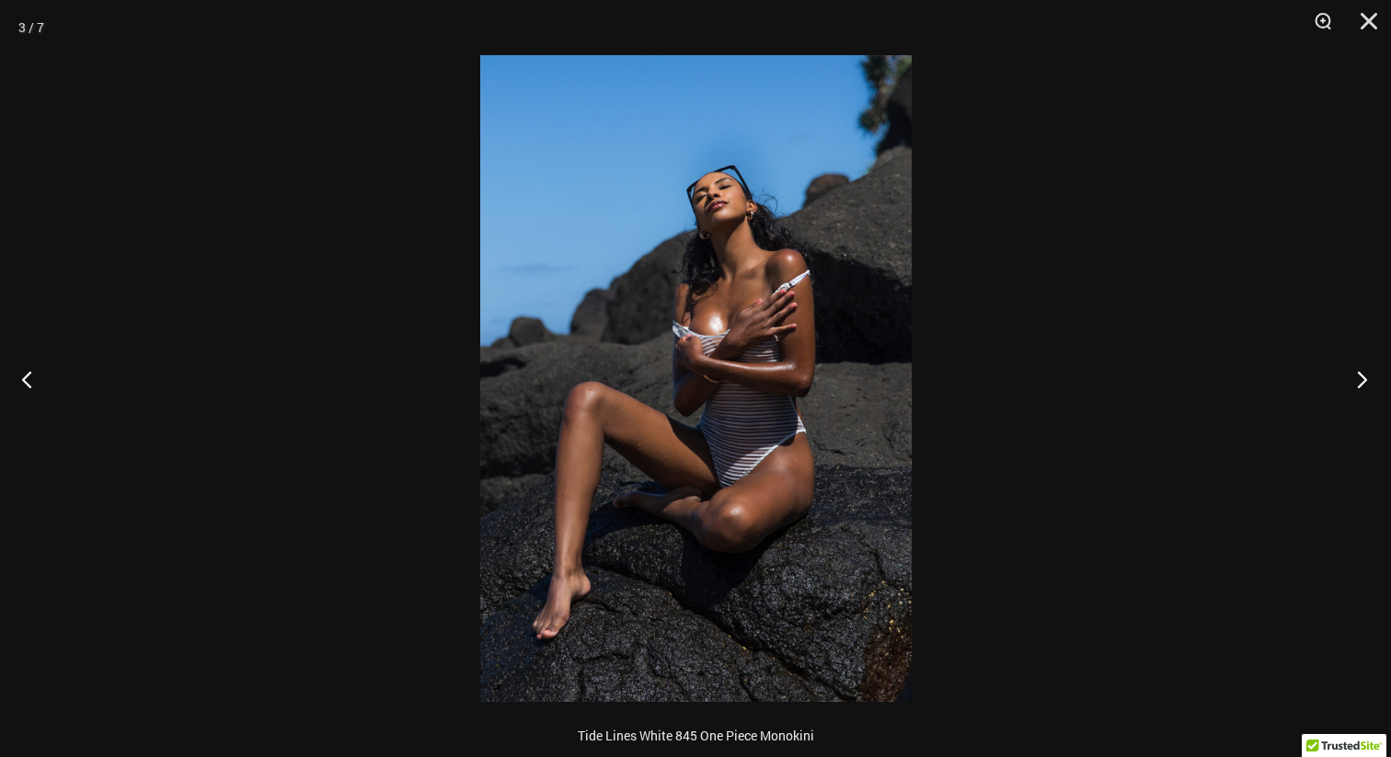
click at [1367, 379] on button "Next" at bounding box center [1356, 379] width 69 height 92
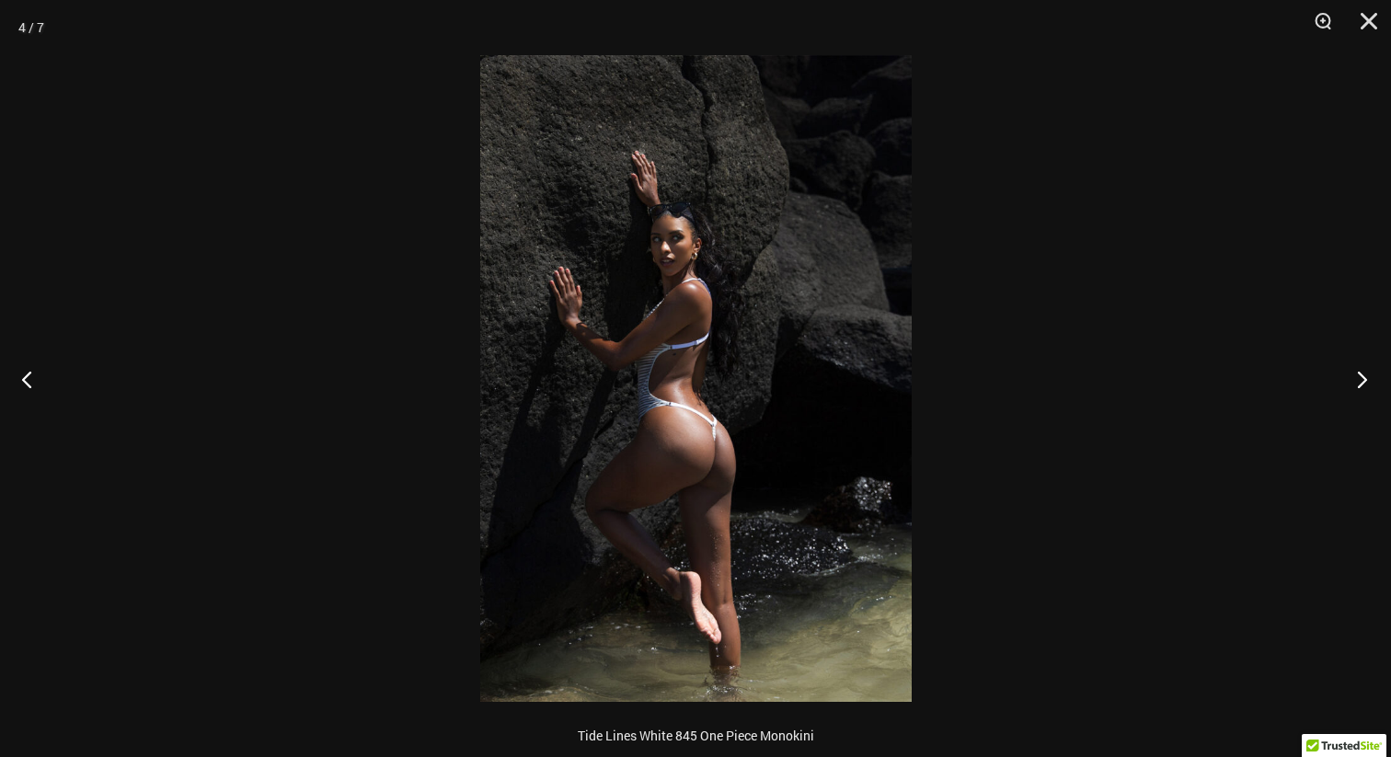
click at [1367, 379] on button "Next" at bounding box center [1356, 379] width 69 height 92
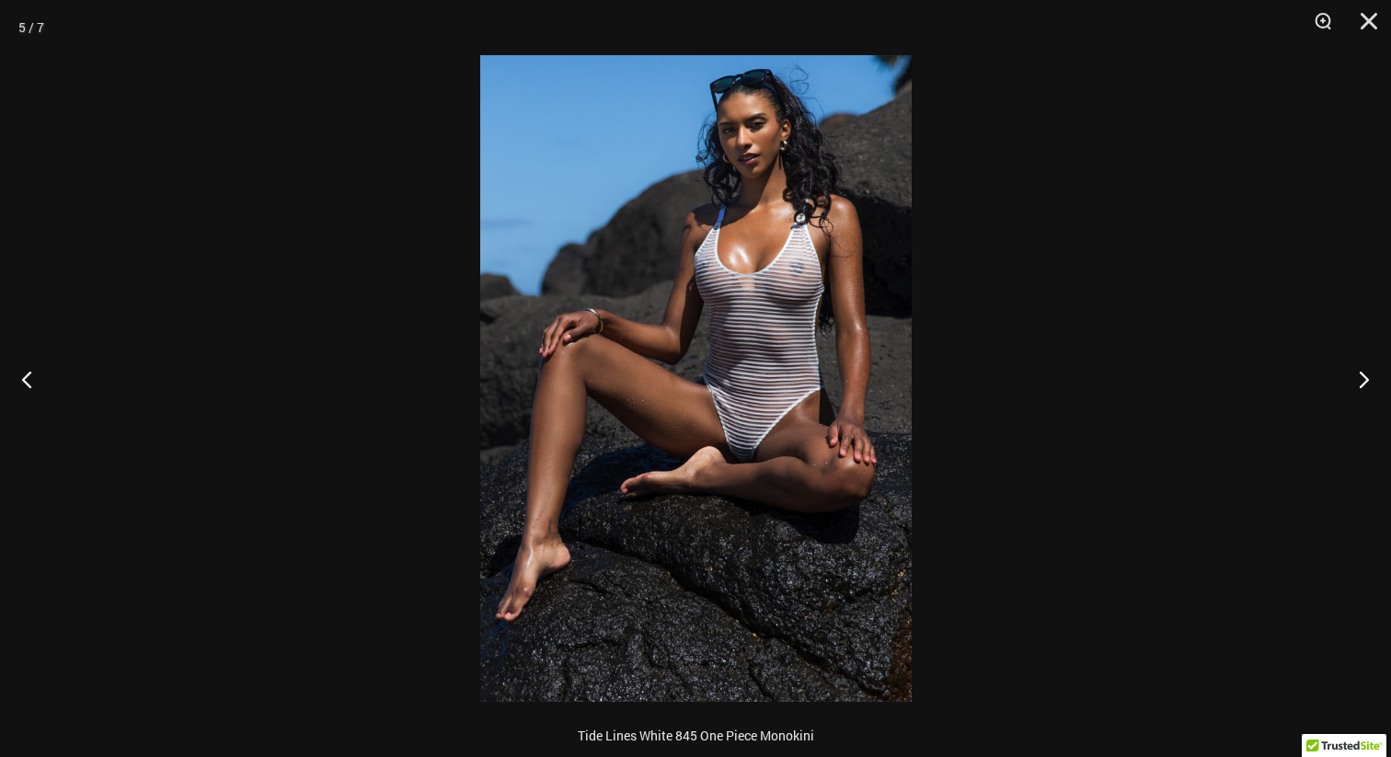
click at [749, 444] on img at bounding box center [696, 378] width 432 height 647
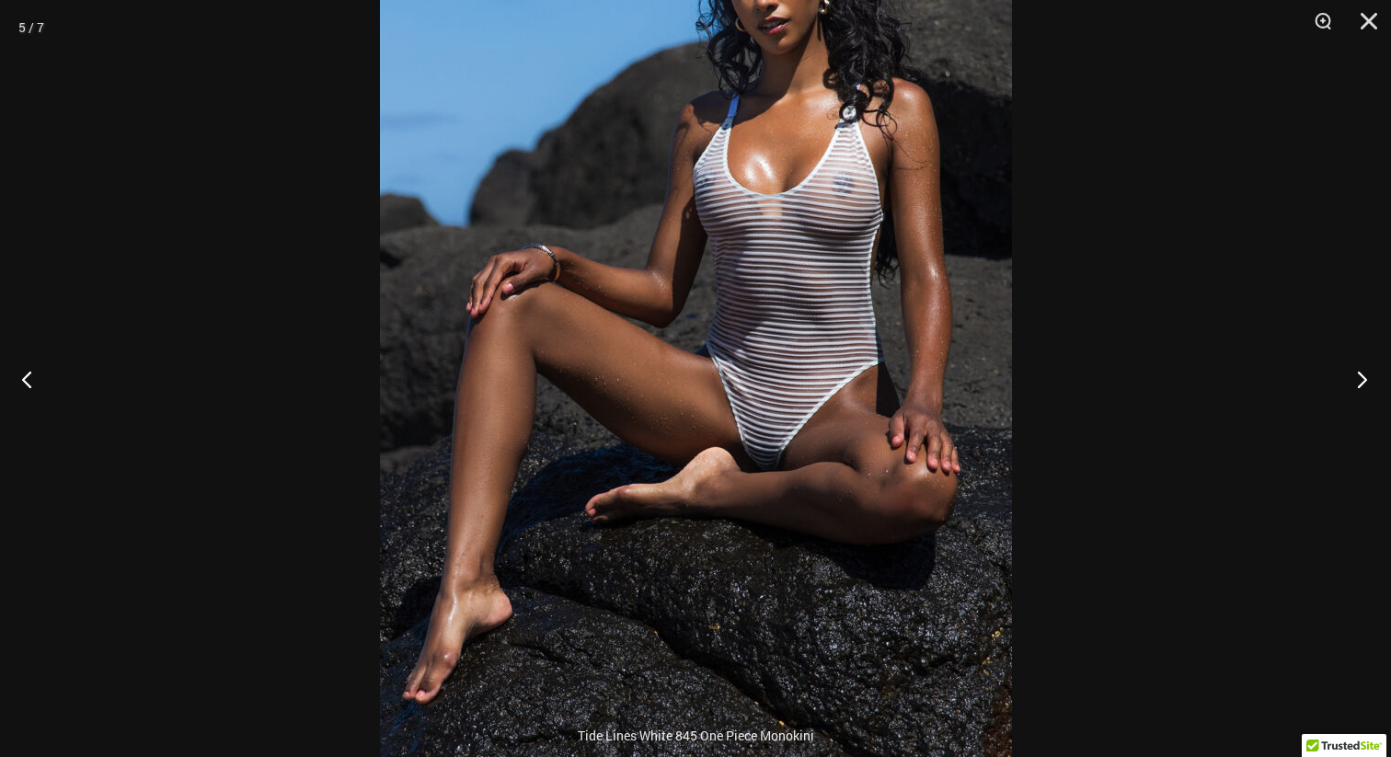
click at [1363, 378] on button "Next" at bounding box center [1356, 379] width 69 height 92
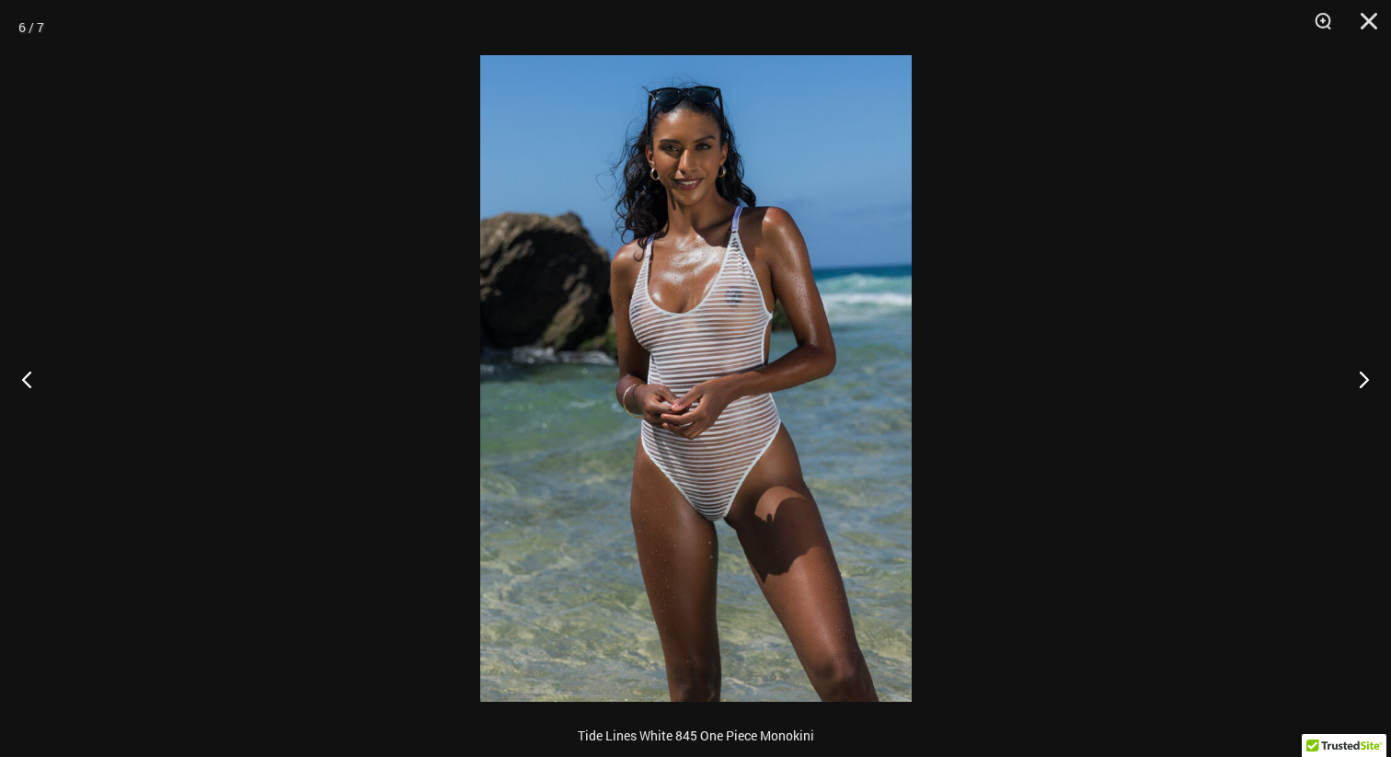
click at [724, 526] on img at bounding box center [696, 378] width 432 height 647
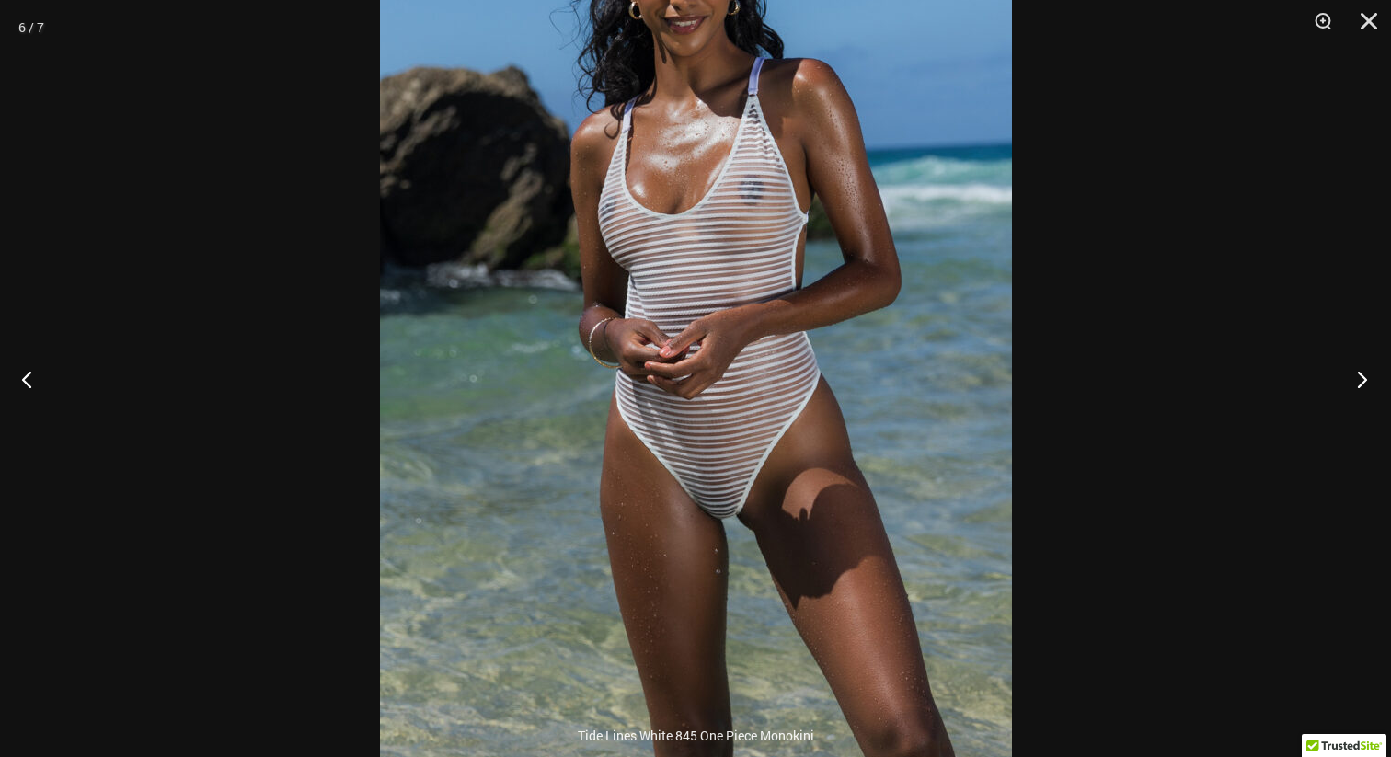
click at [1365, 385] on button "Next" at bounding box center [1356, 379] width 69 height 92
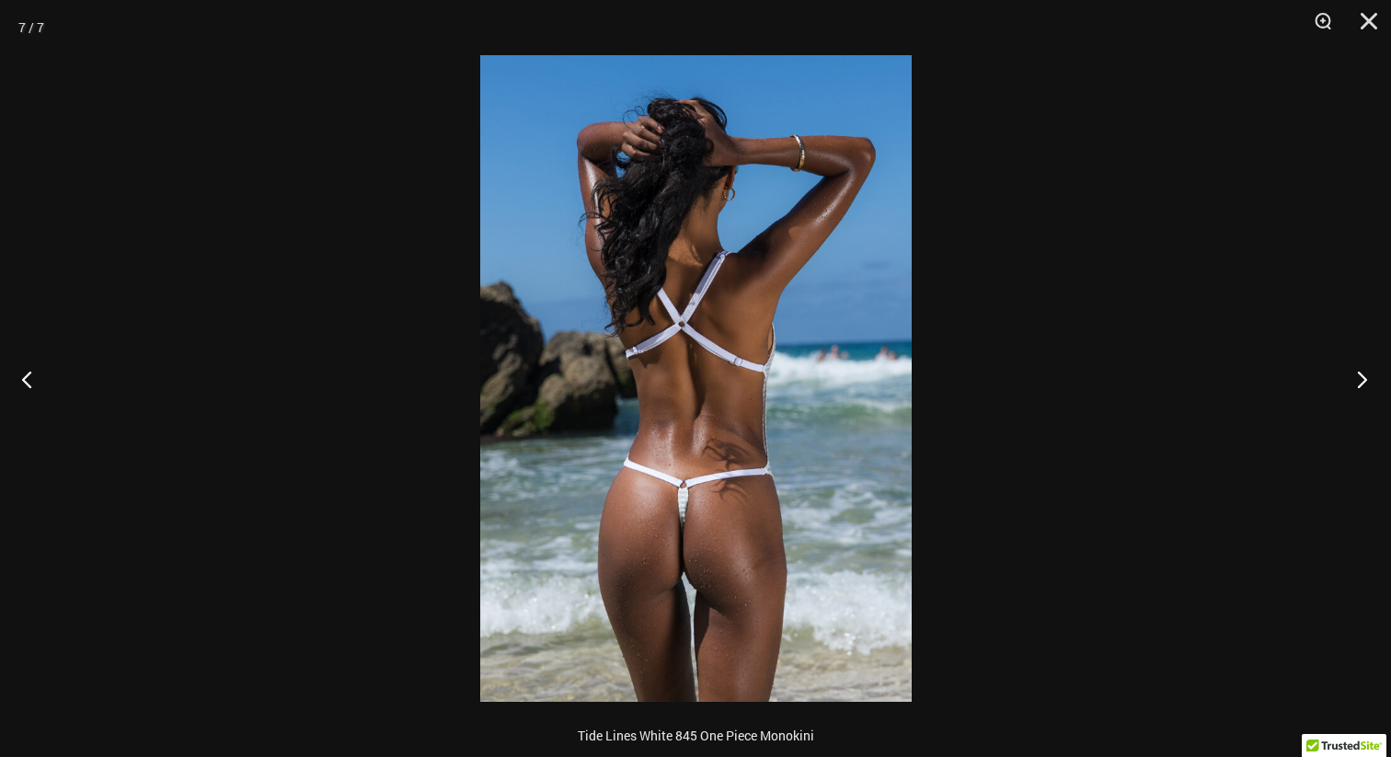
click at [1365, 385] on button "Next" at bounding box center [1356, 379] width 69 height 92
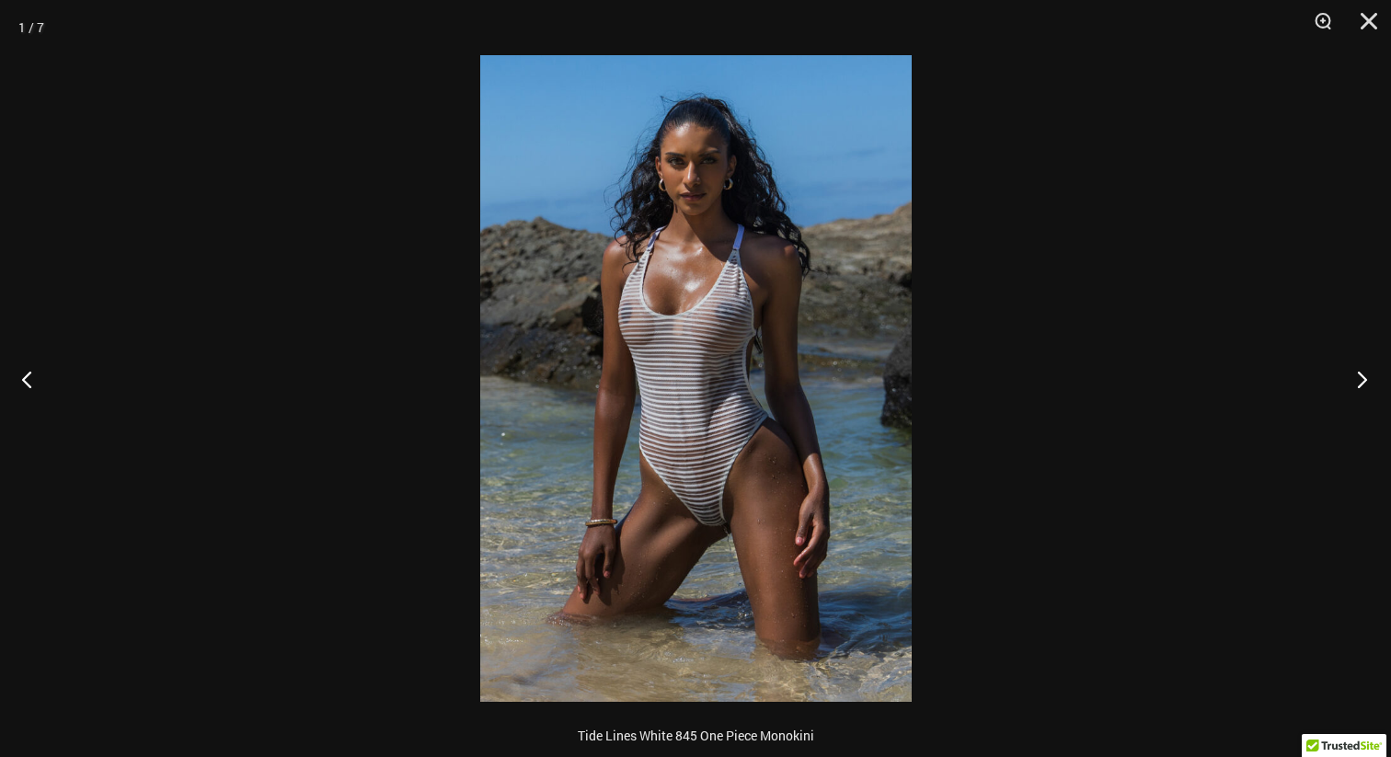
click at [1365, 385] on button "Next" at bounding box center [1356, 379] width 69 height 92
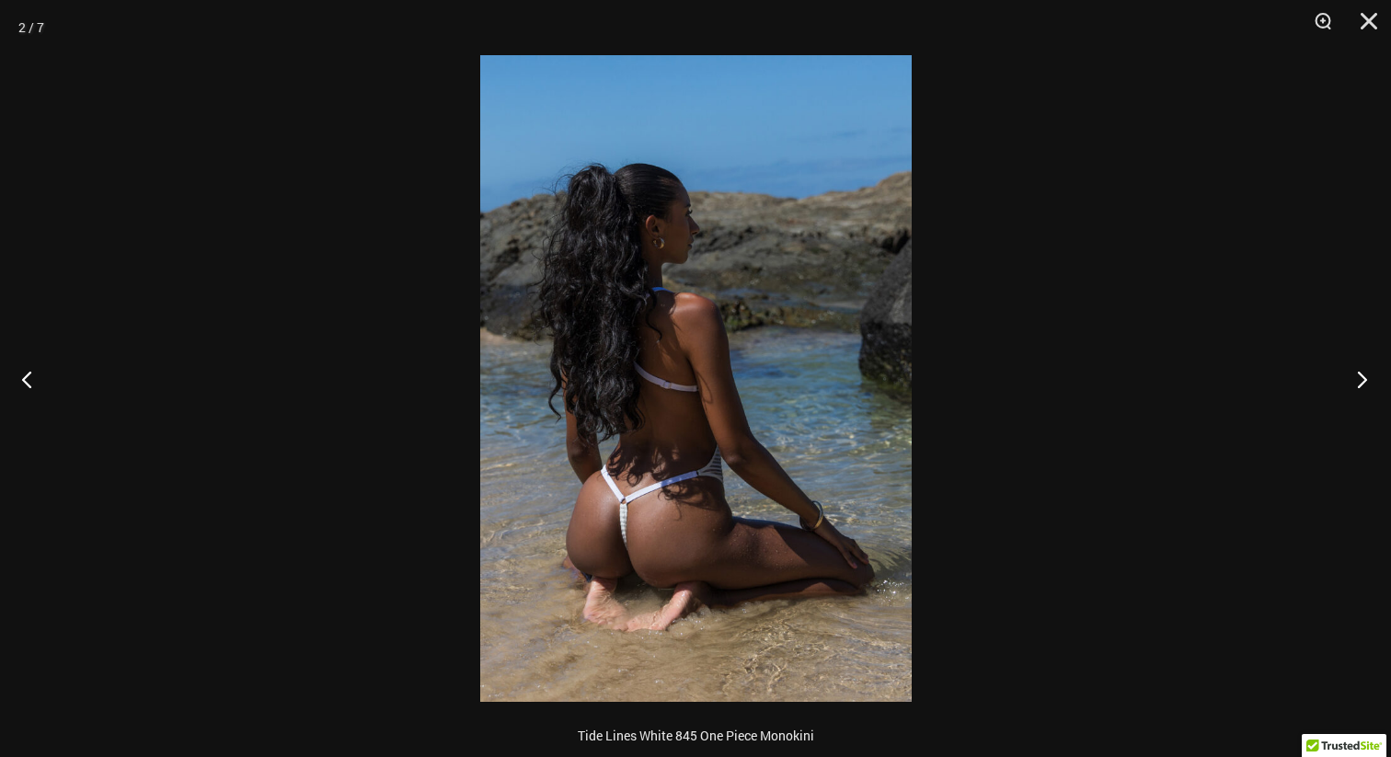
click at [1365, 385] on button "Next" at bounding box center [1356, 379] width 69 height 92
